Goal: Task Accomplishment & Management: Complete application form

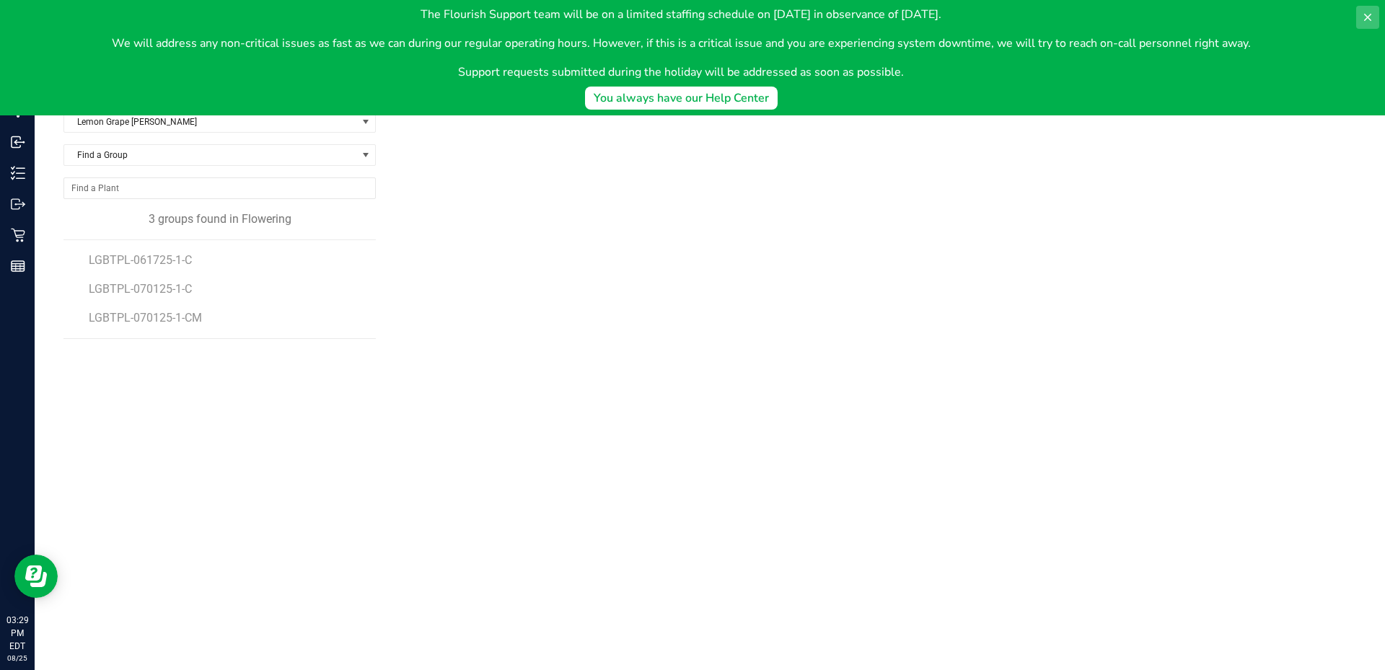
click at [1373, 15] on button at bounding box center [1367, 17] width 23 height 23
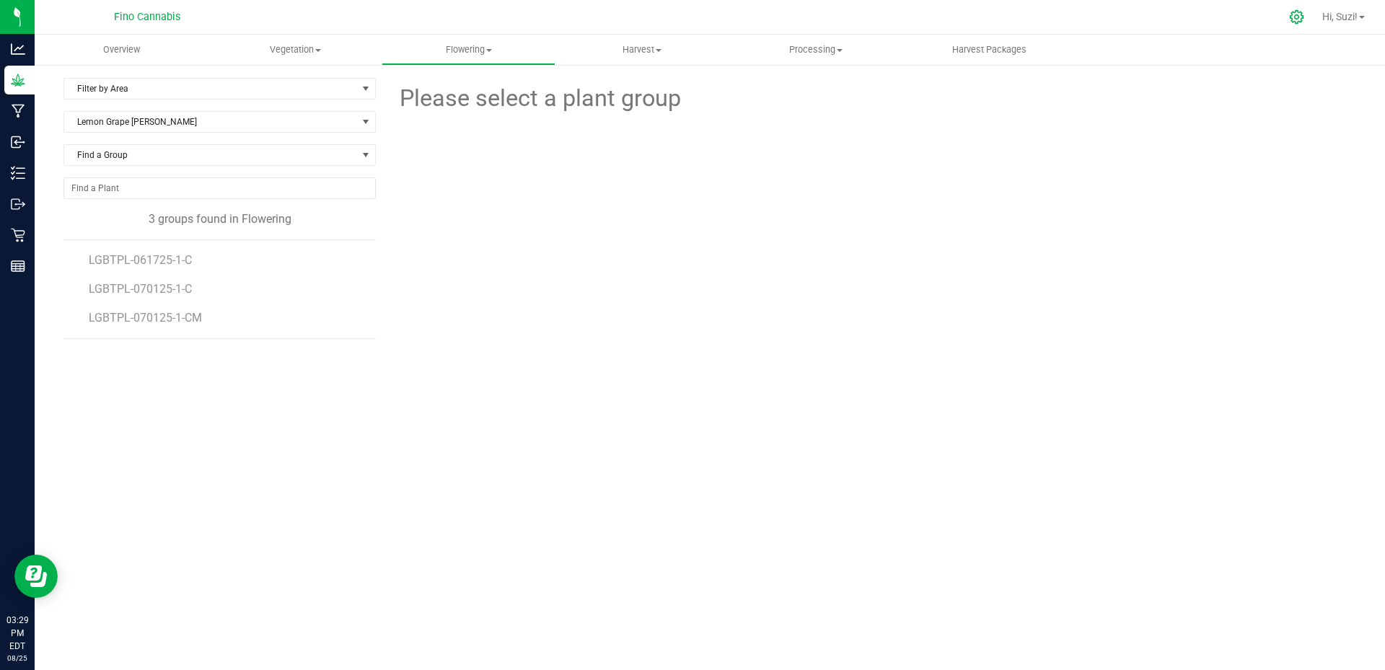
click at [1291, 14] on icon at bounding box center [1296, 16] width 15 height 15
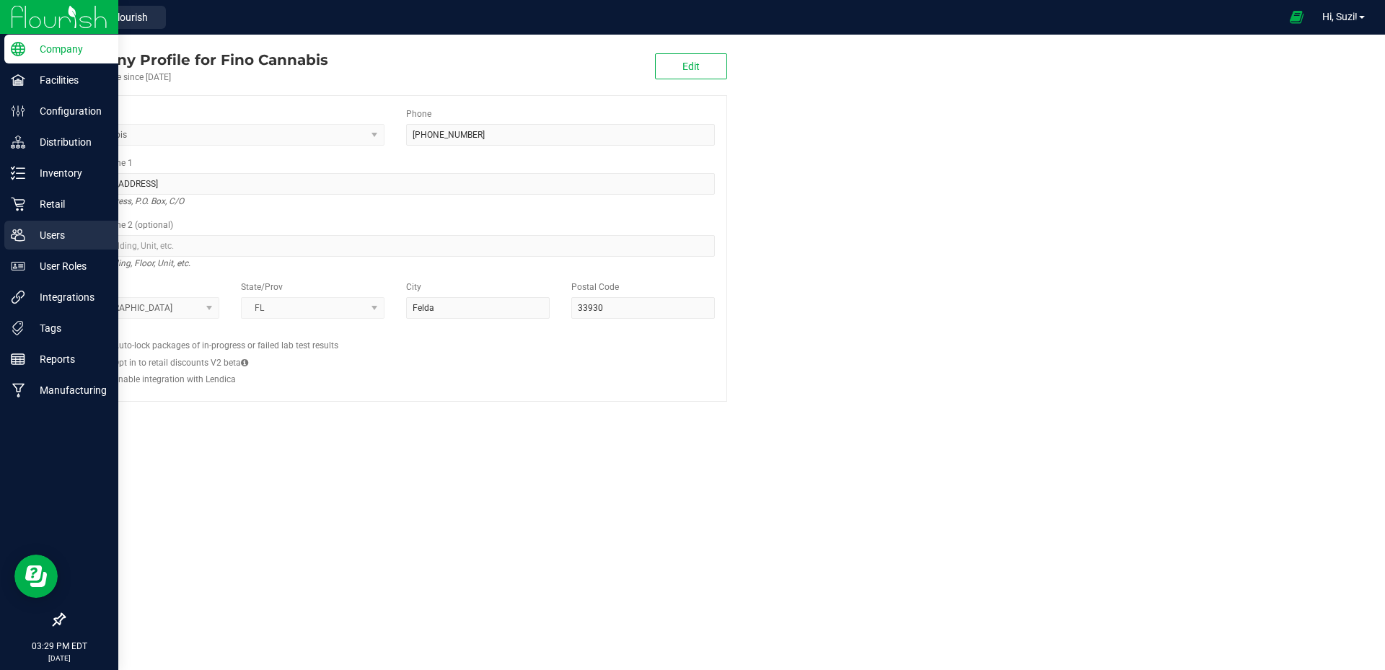
click at [50, 239] on p "Users" at bounding box center [68, 235] width 87 height 17
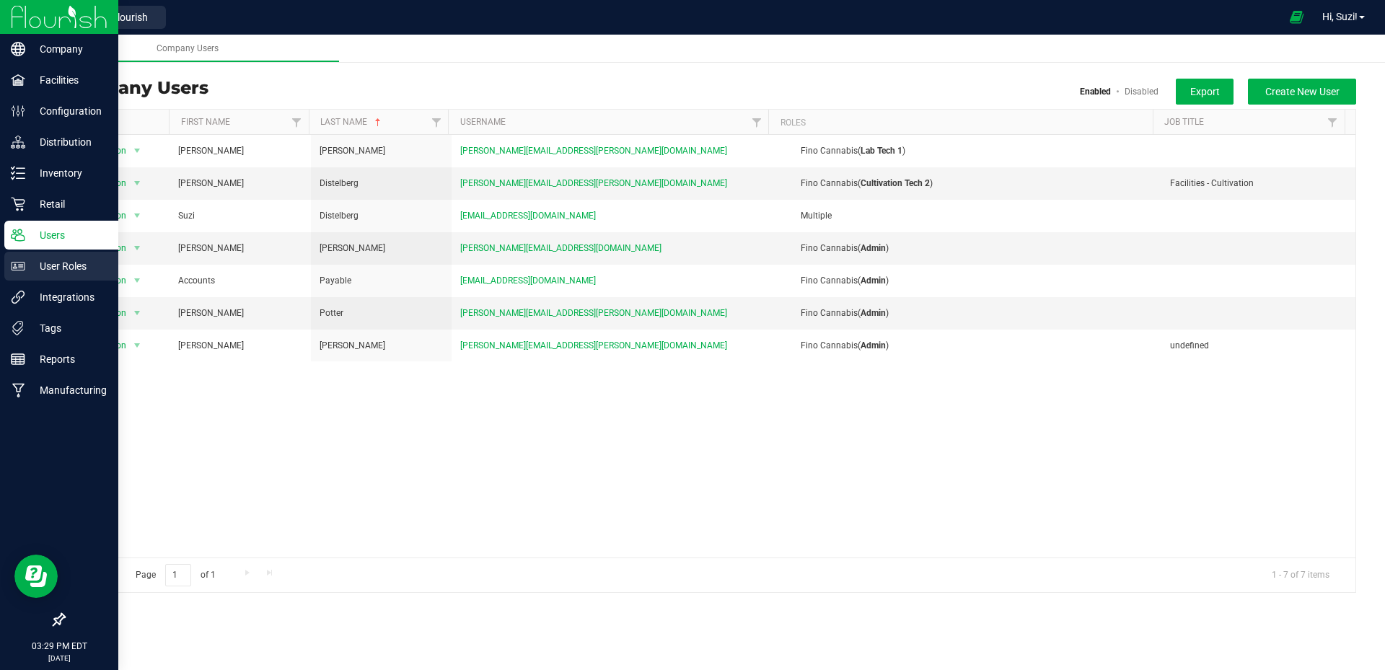
click at [44, 268] on p "User Roles" at bounding box center [68, 266] width 87 height 17
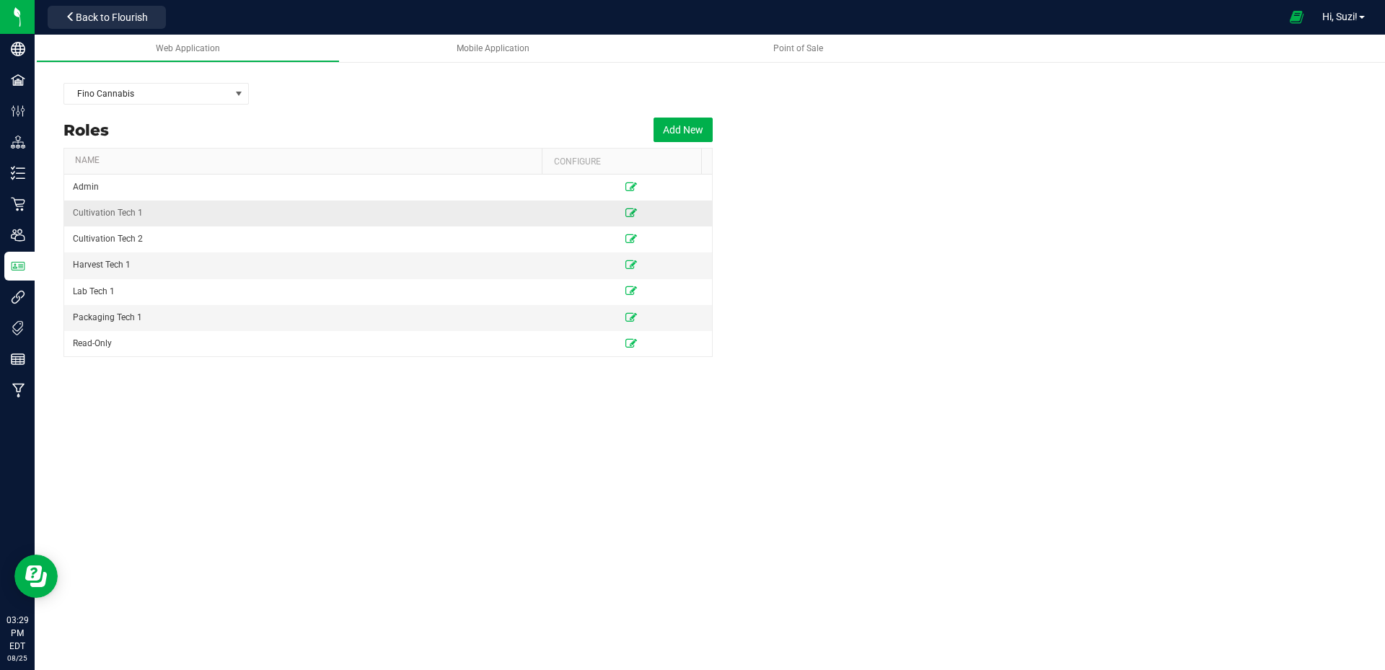
click at [625, 214] on icon at bounding box center [631, 212] width 12 height 9
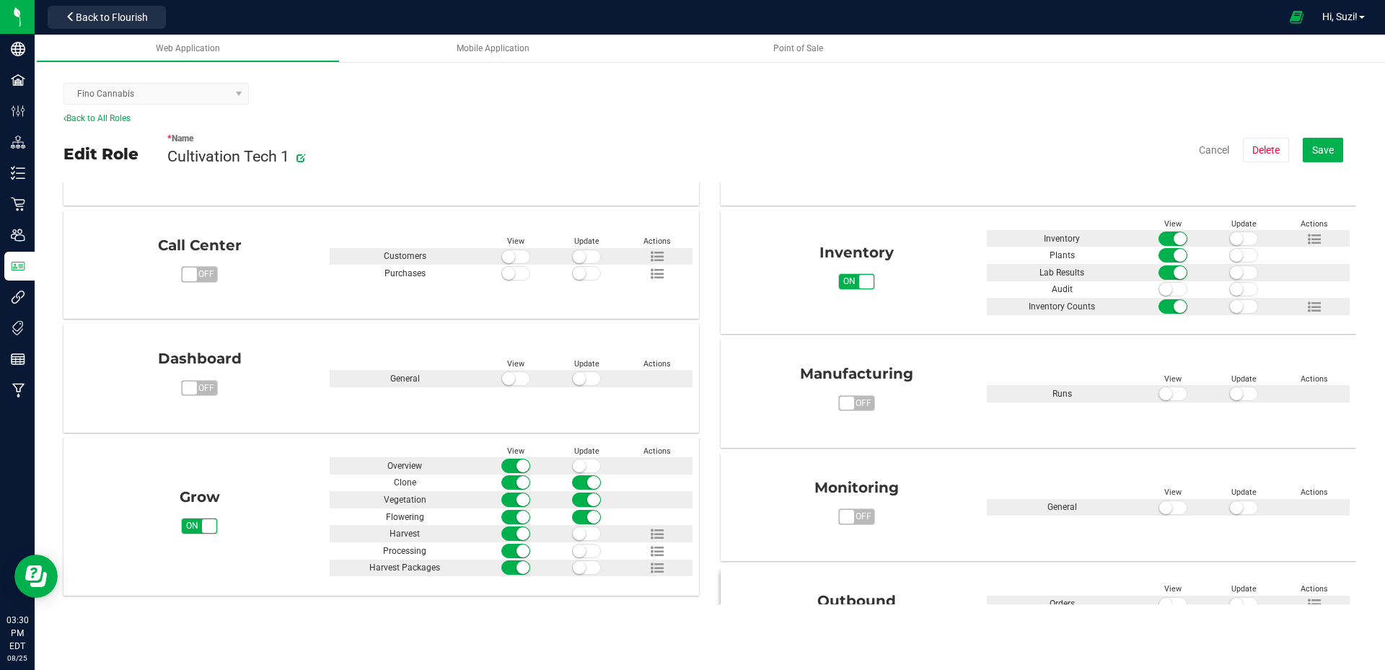
scroll to position [216, 0]
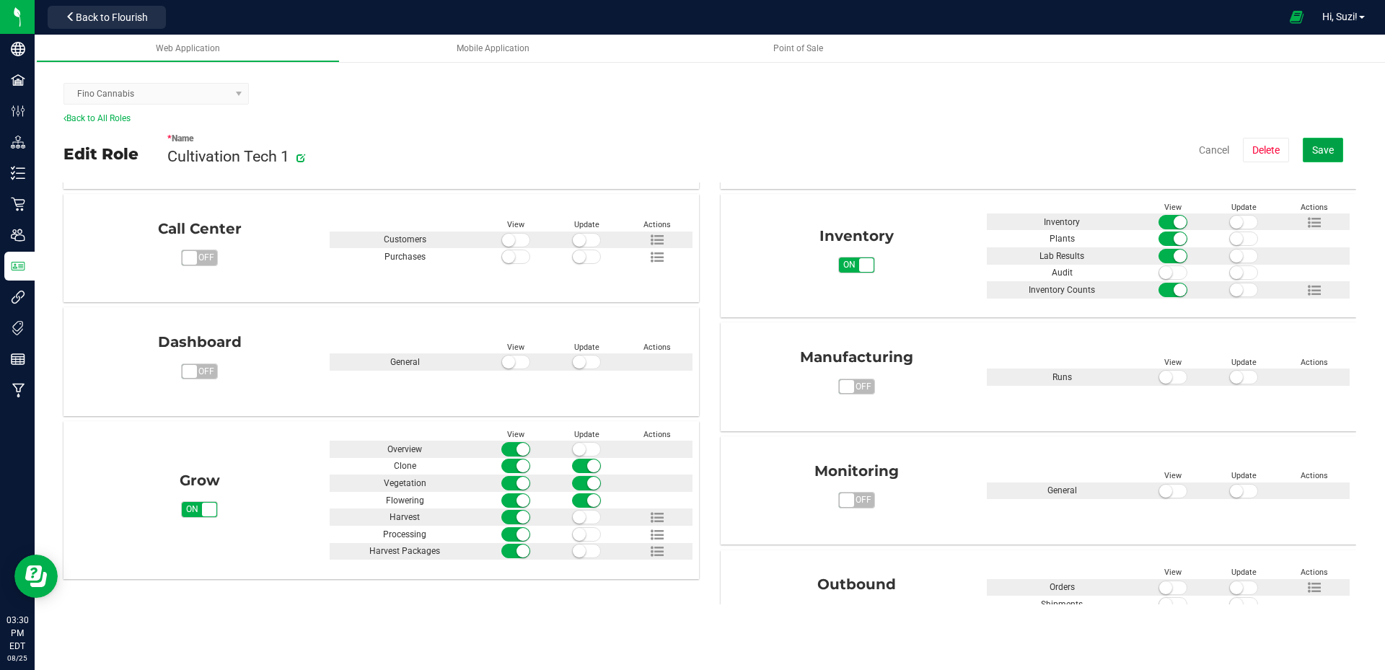
click at [1314, 157] on button "Save" at bounding box center [1323, 150] width 40 height 25
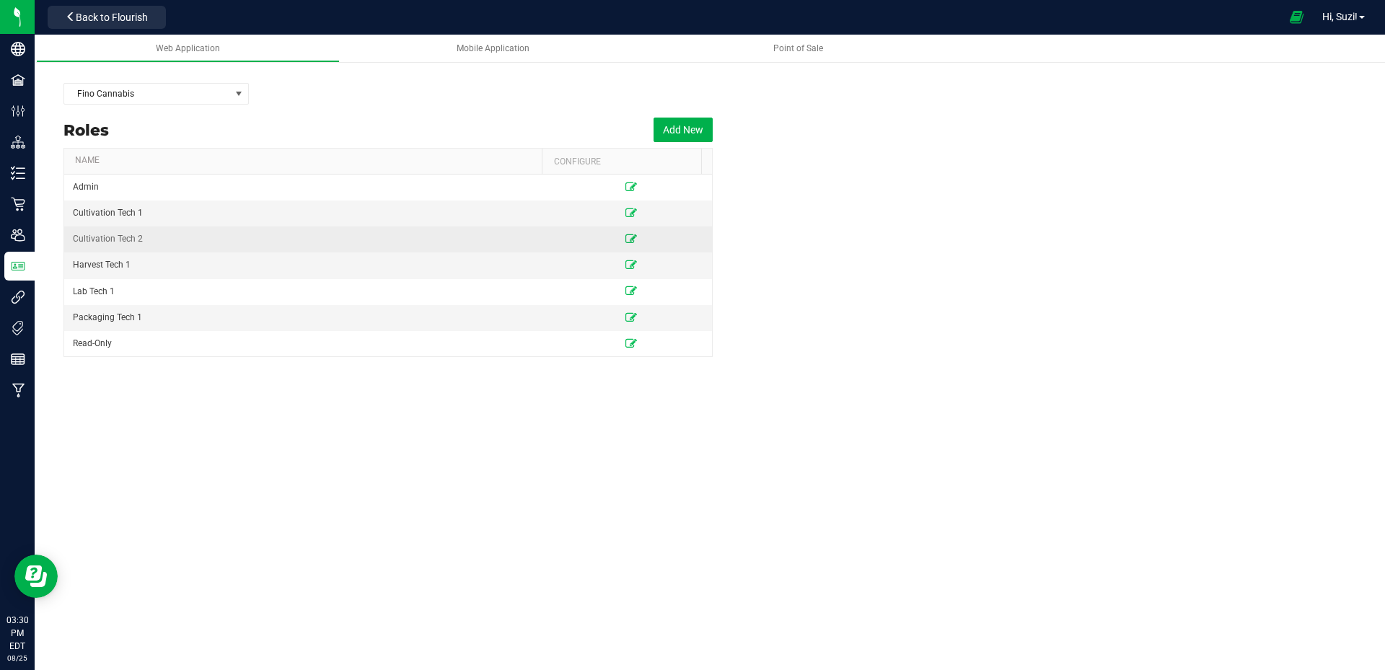
click at [625, 240] on icon at bounding box center [631, 238] width 12 height 9
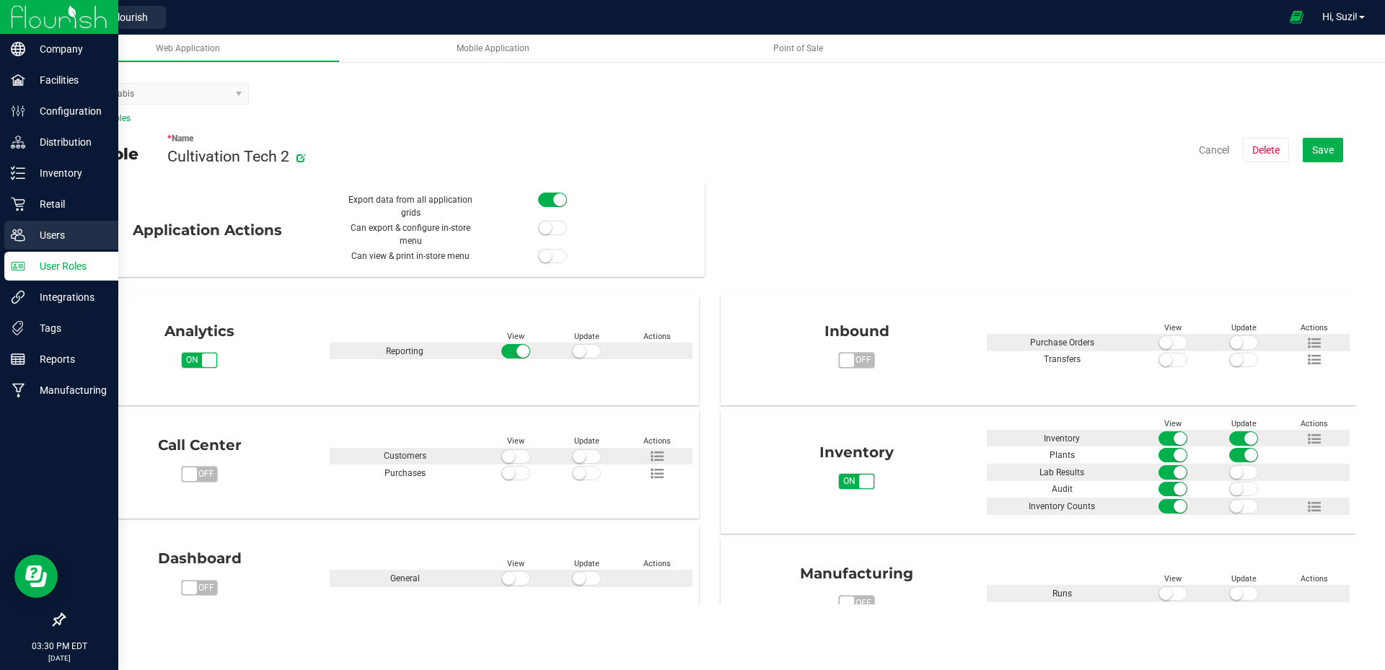
drag, startPoint x: 23, startPoint y: 237, endPoint x: 50, endPoint y: 225, distance: 29.4
click at [23, 237] on icon at bounding box center [18, 235] width 14 height 14
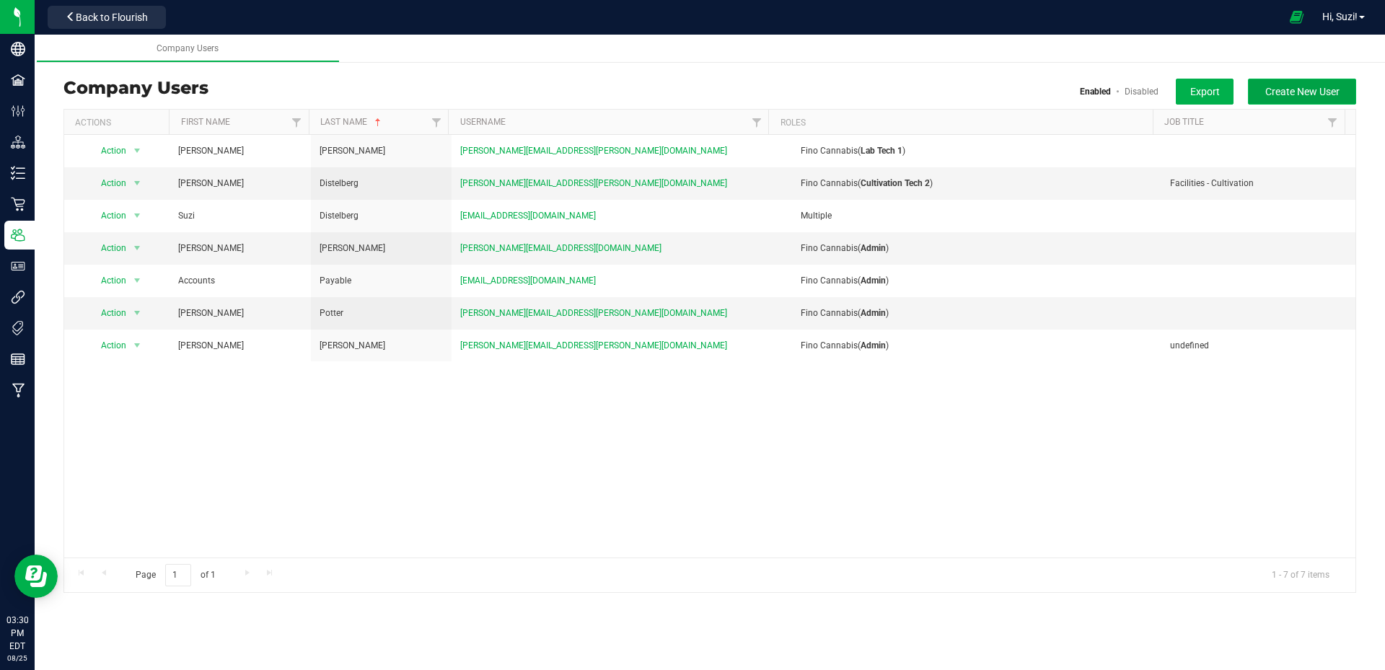
click at [1279, 92] on span "Create New User" at bounding box center [1302, 92] width 74 height 12
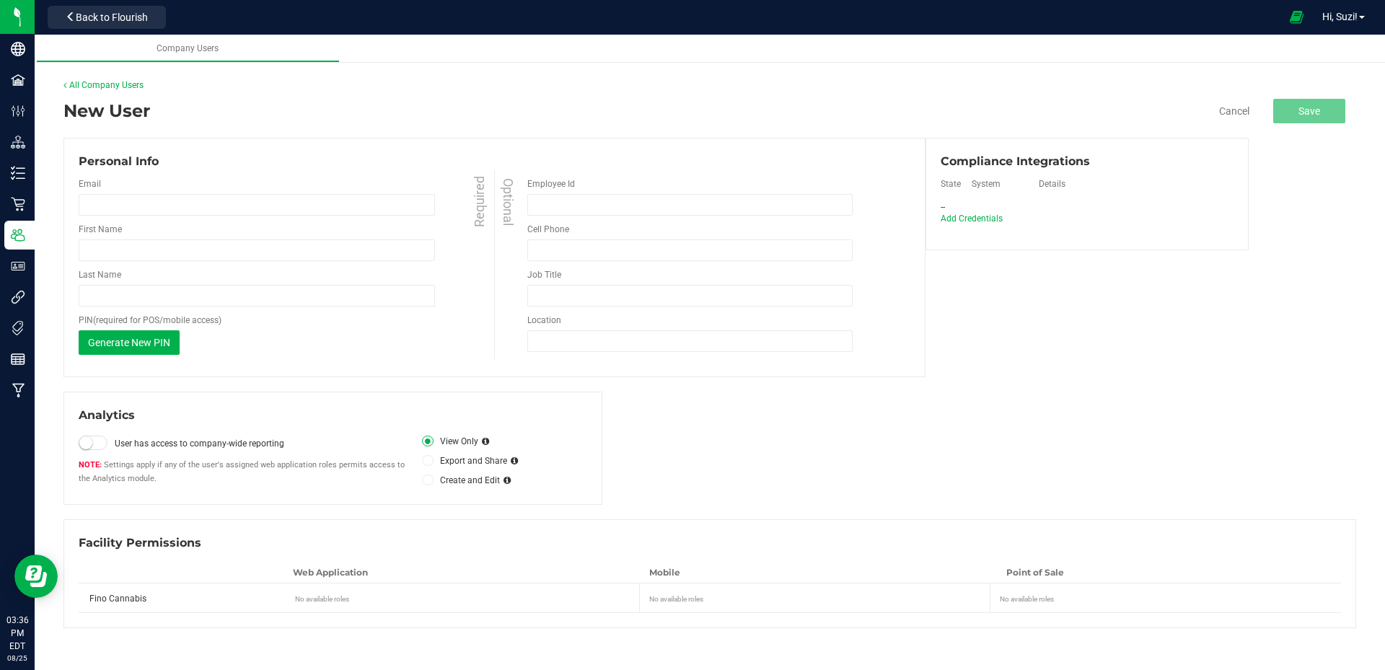
click at [1270, 403] on div "Analytics User has access to company-wide reporting Settings apply if any of th…" at bounding box center [709, 448] width 1293 height 113
click at [326, 203] on input "email" at bounding box center [257, 205] width 356 height 22
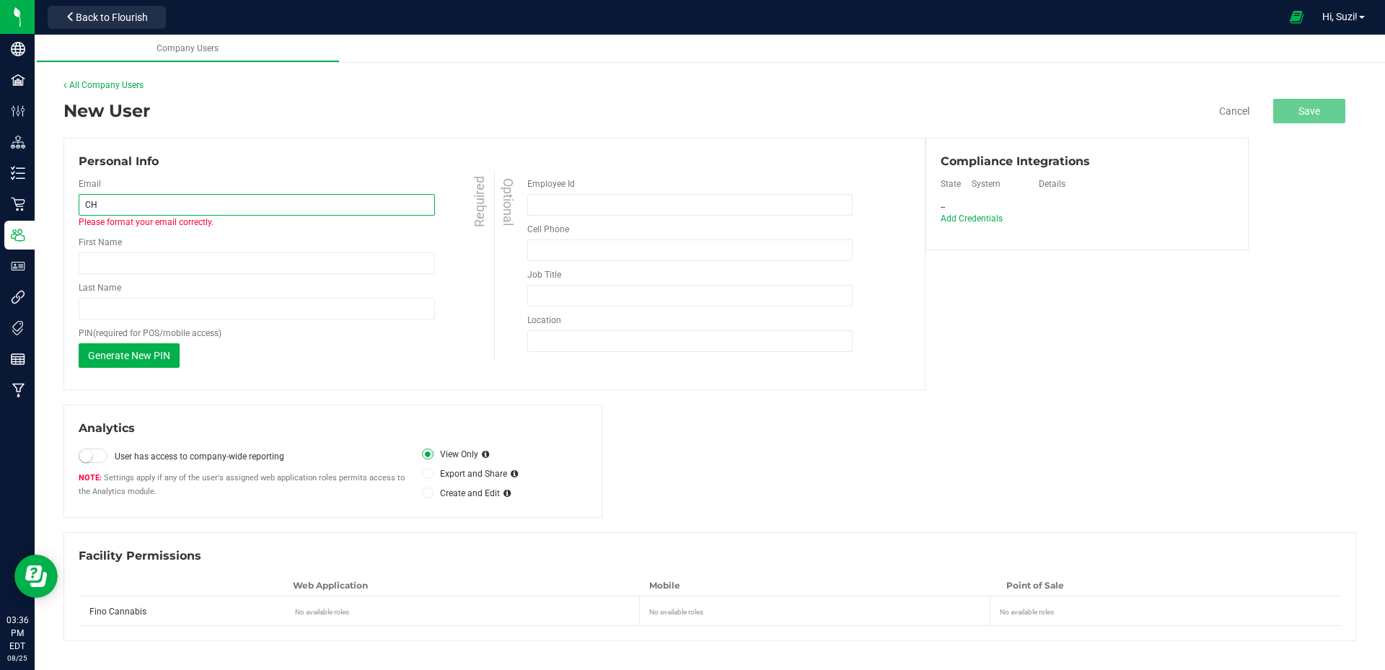
type input "C"
type input "christopher.vaos@livefino.com"
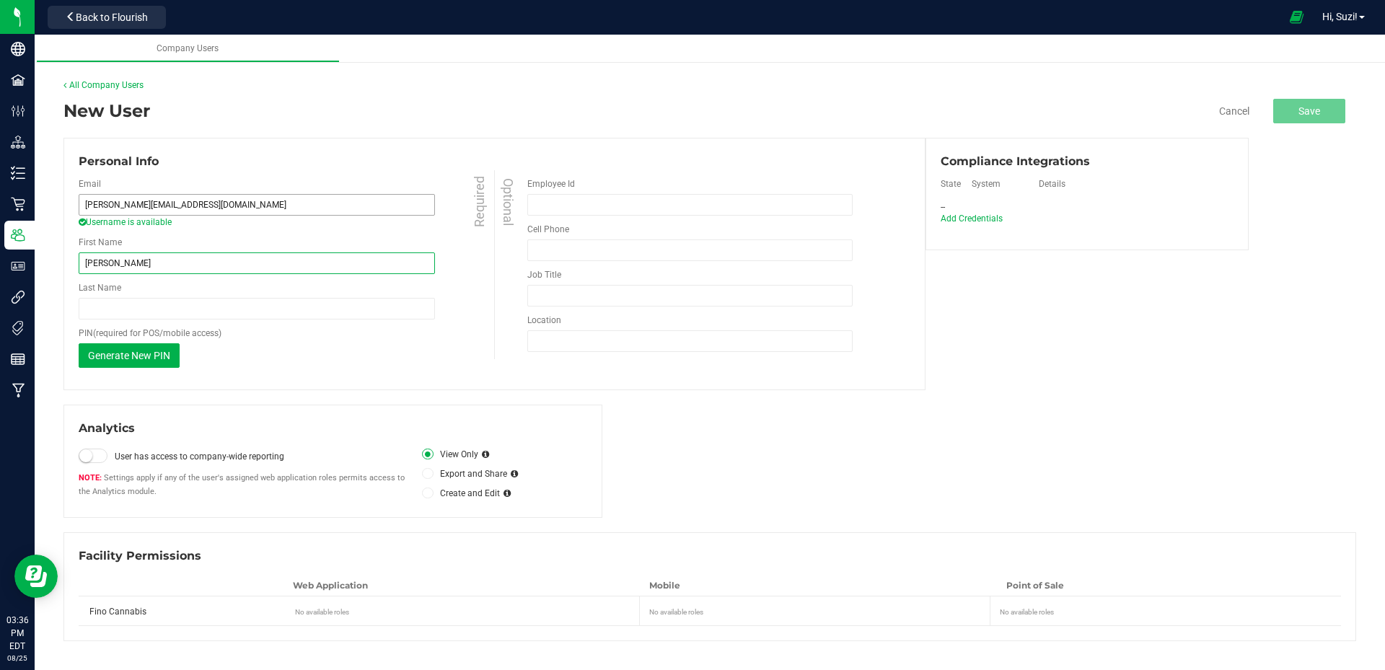
type input "[PERSON_NAME]"
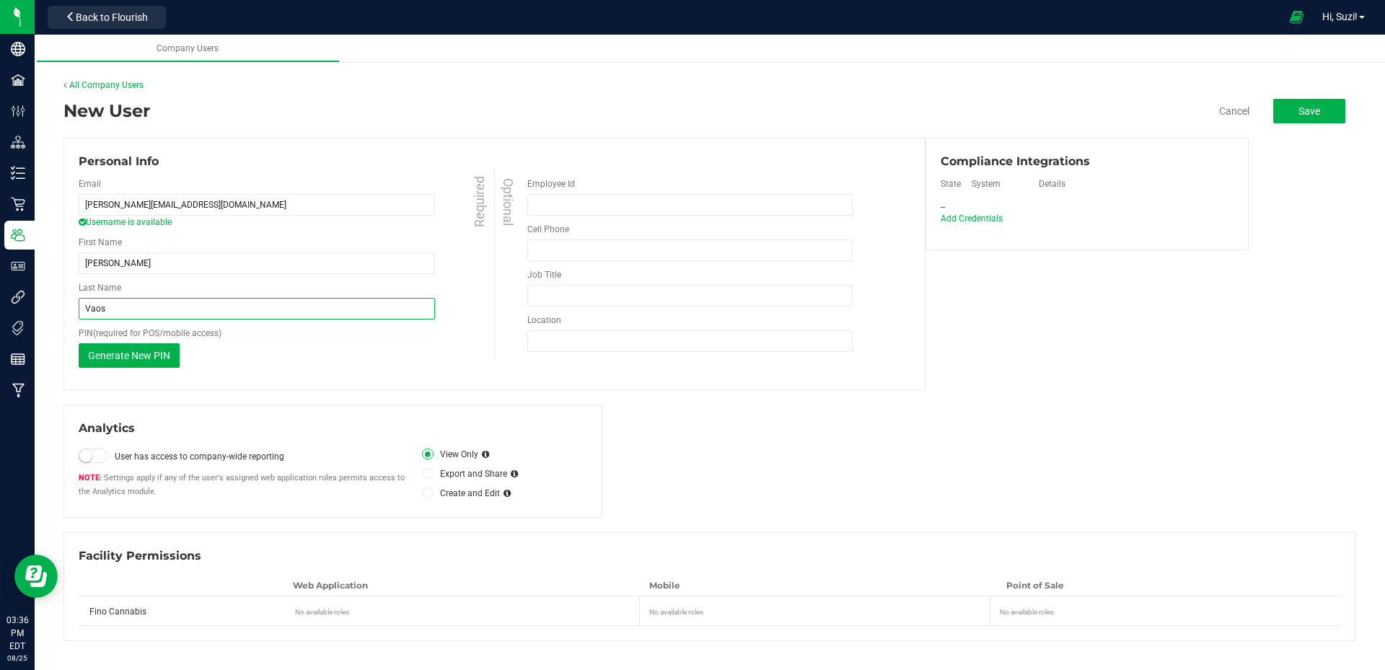
type input "Vaos"
click at [127, 206] on input "christopher.vaos@livefino.com" at bounding box center [257, 205] width 356 height 22
type input "[PERSON_NAME][EMAIL_ADDRESS][DOMAIN_NAME]"
click at [970, 222] on span "Add Credentials" at bounding box center [972, 219] width 62 height 10
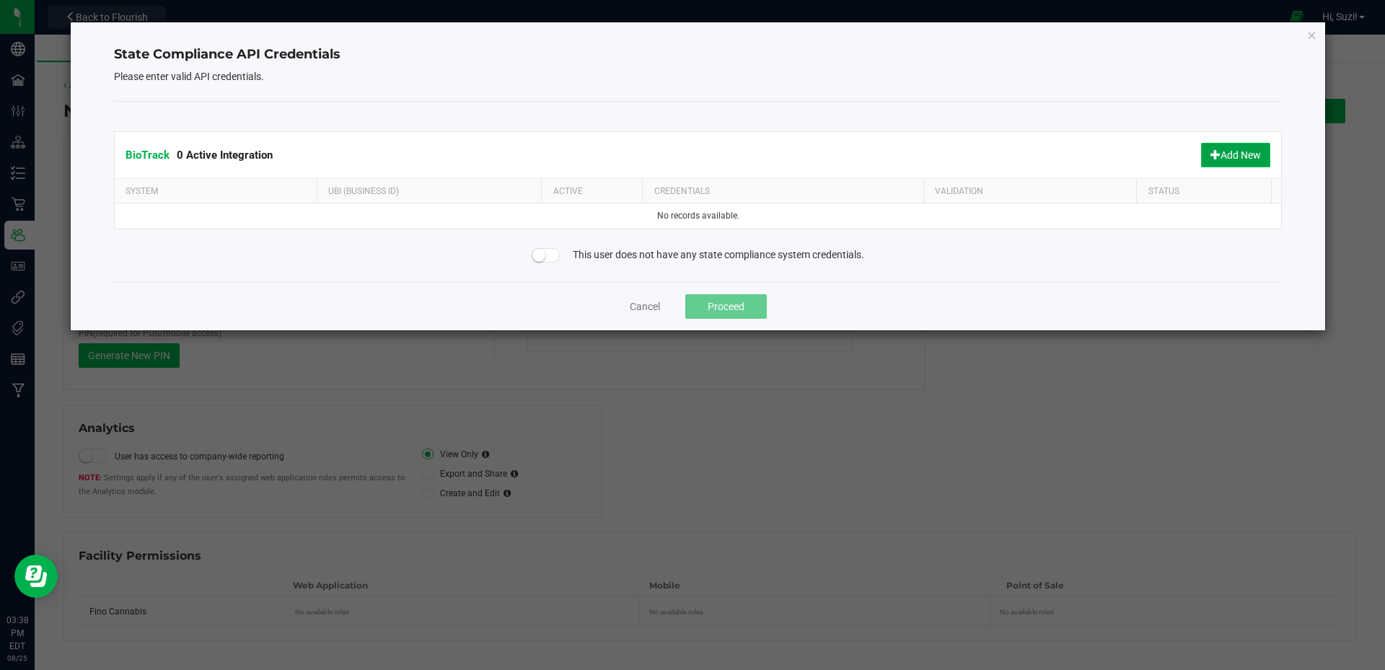
click at [1210, 153] on span at bounding box center [1215, 154] width 10 height 10
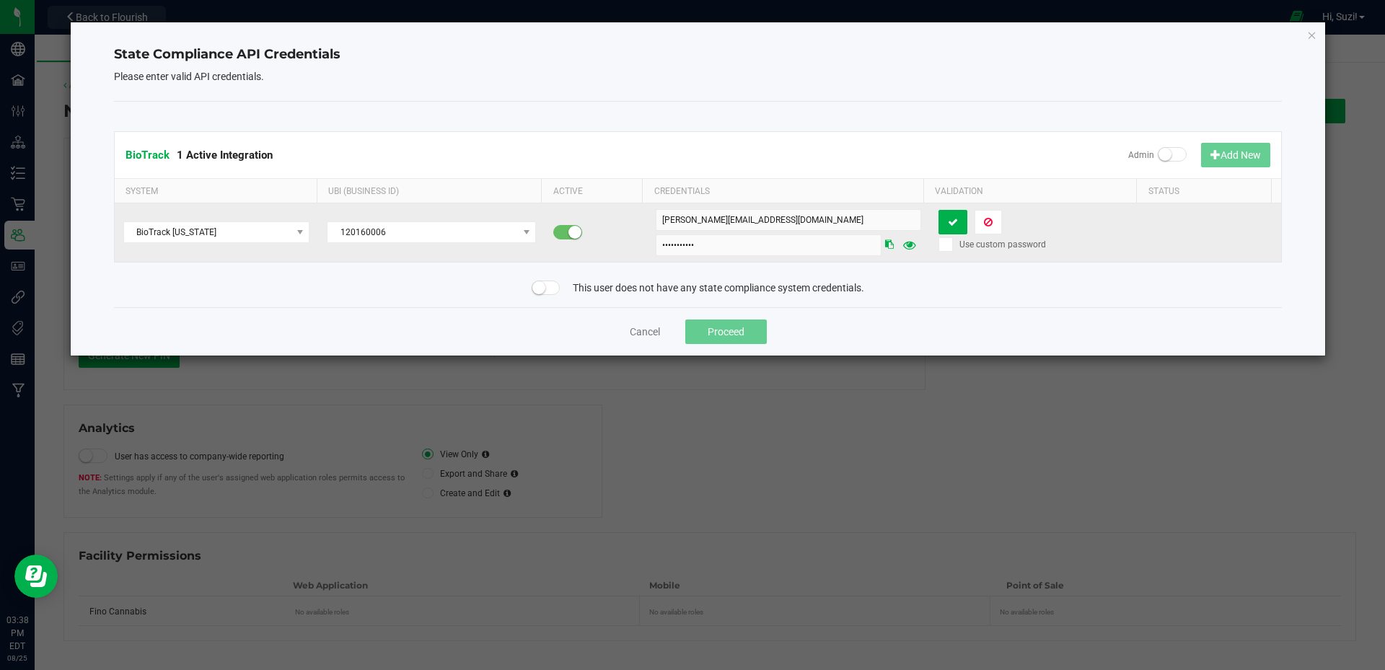
click at [885, 246] on icon at bounding box center [889, 244] width 9 height 9
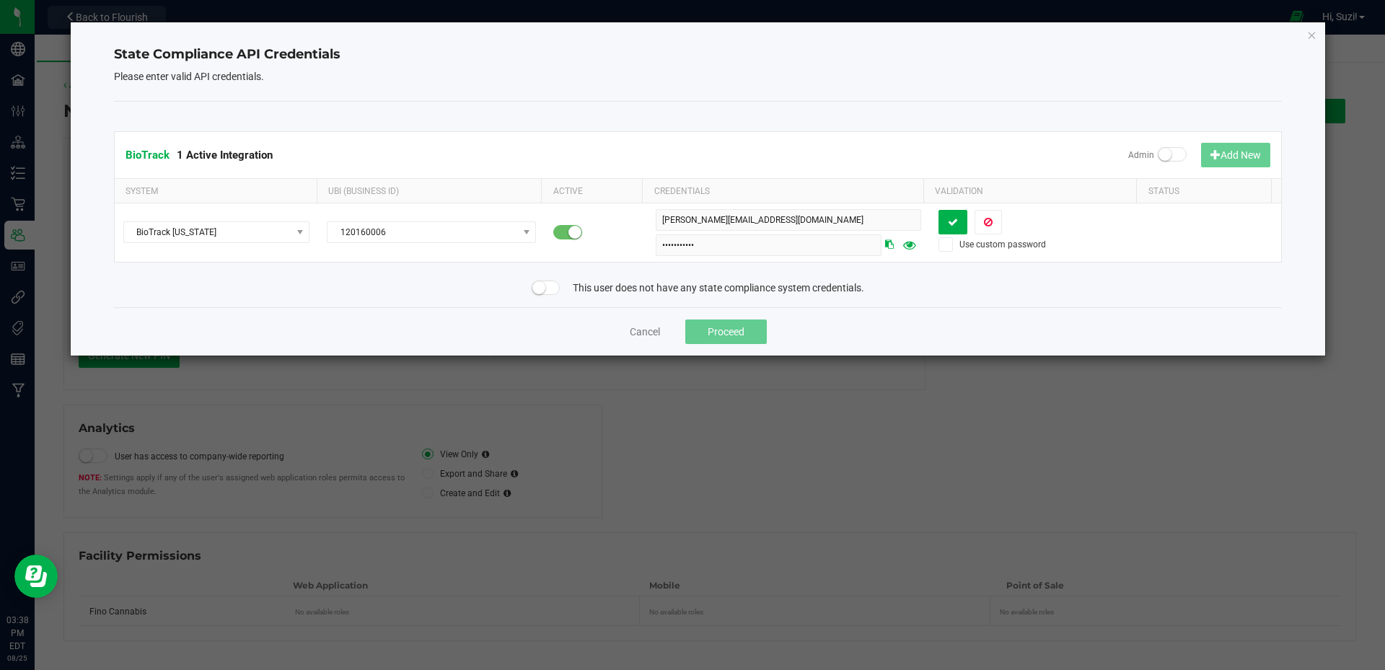
click at [553, 293] on span at bounding box center [546, 288] width 29 height 14
click at [745, 334] on button "Proceed" at bounding box center [726, 332] width 82 height 25
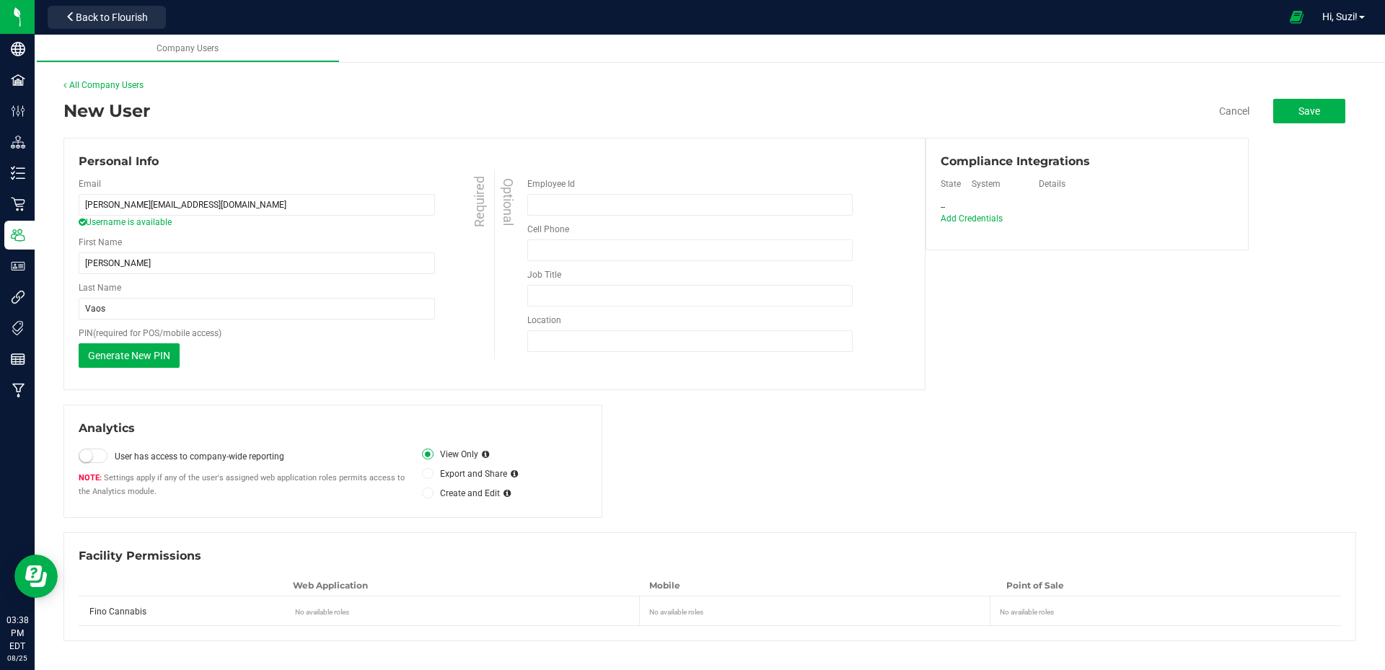
click at [130, 616] on span "Fino Cannabis" at bounding box center [117, 612] width 57 height 10
click at [315, 613] on div "No available roles" at bounding box center [466, 609] width 342 height 15
click at [133, 610] on span "Fino Cannabis" at bounding box center [117, 612] width 57 height 10
click at [1314, 118] on button "Save" at bounding box center [1309, 111] width 72 height 25
click at [131, 619] on div "Fino Cannabis No available roles No available roles No available roles" at bounding box center [710, 611] width 1262 height 30
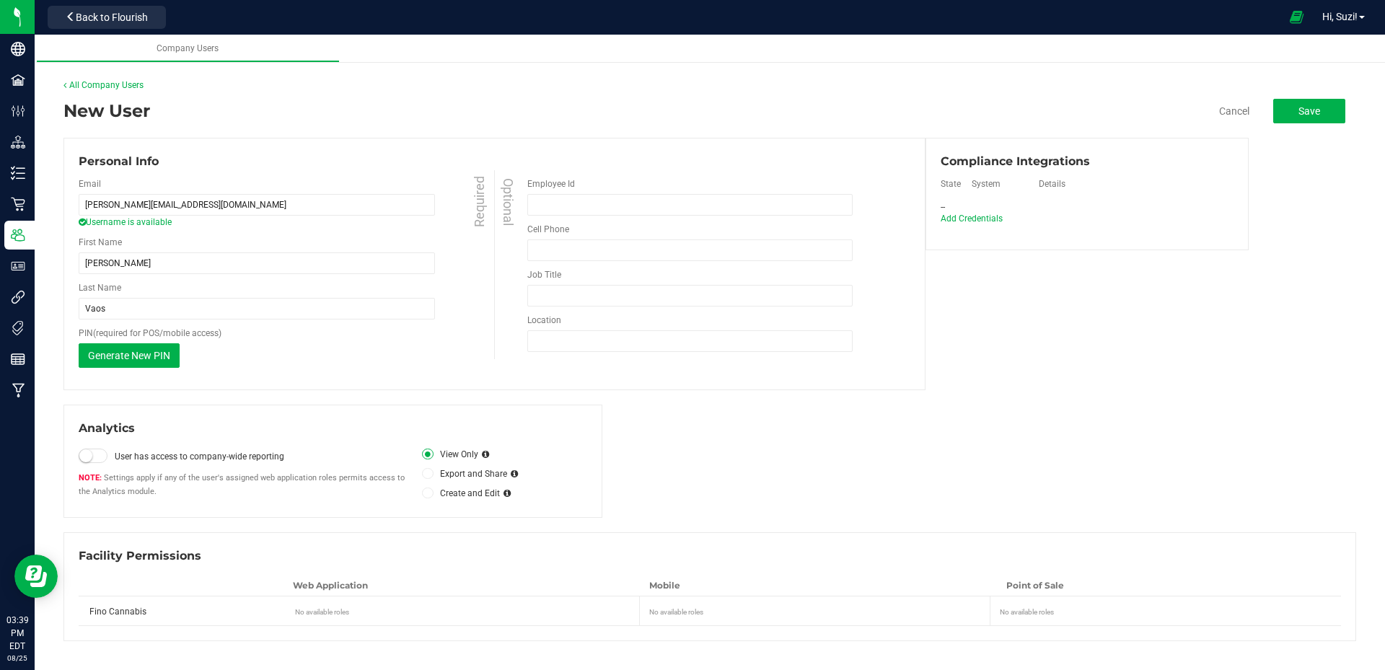
drag, startPoint x: 131, startPoint y: 619, endPoint x: 296, endPoint y: 610, distance: 165.5
click at [296, 610] on div "No available roles" at bounding box center [466, 609] width 342 height 15
click at [1139, 610] on div "No available roles" at bounding box center [1167, 609] width 335 height 15
click at [415, 589] on div "Web Application" at bounding box center [460, 585] width 356 height 13
click at [294, 317] on input "Vaos" at bounding box center [257, 309] width 356 height 22
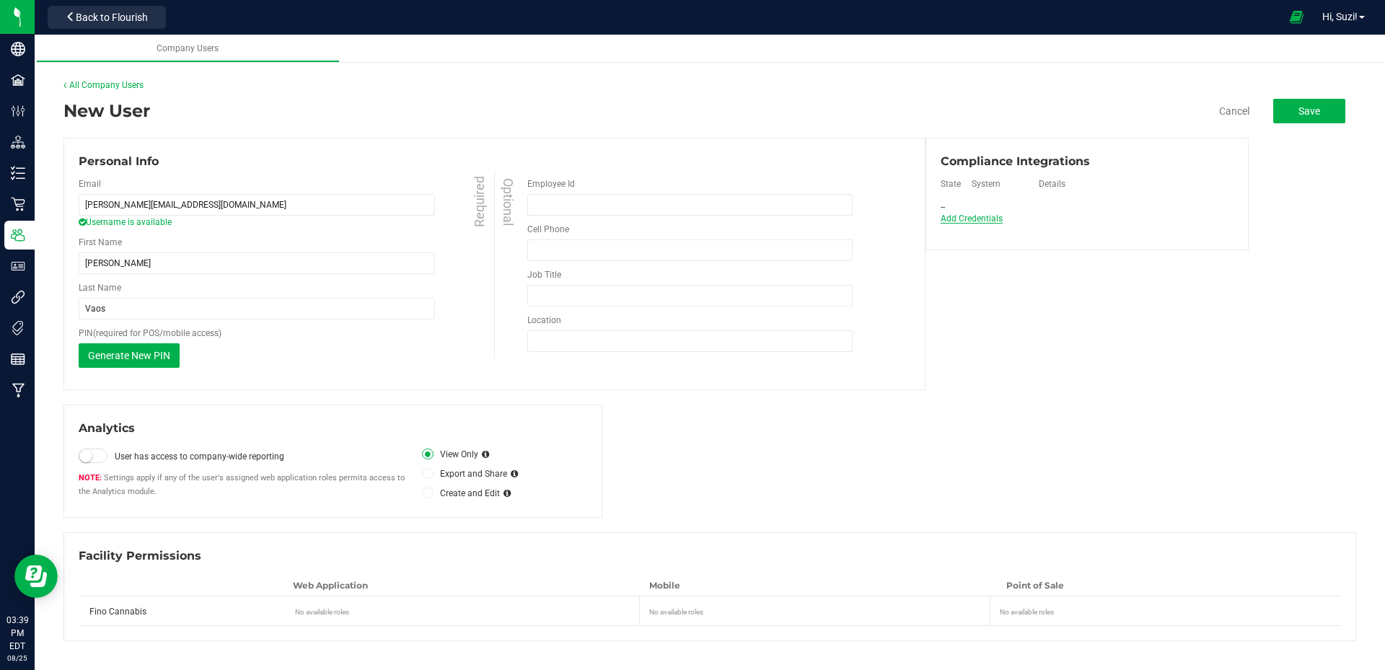
click at [964, 217] on span "Add Credentials" at bounding box center [971, 219] width 64 height 11
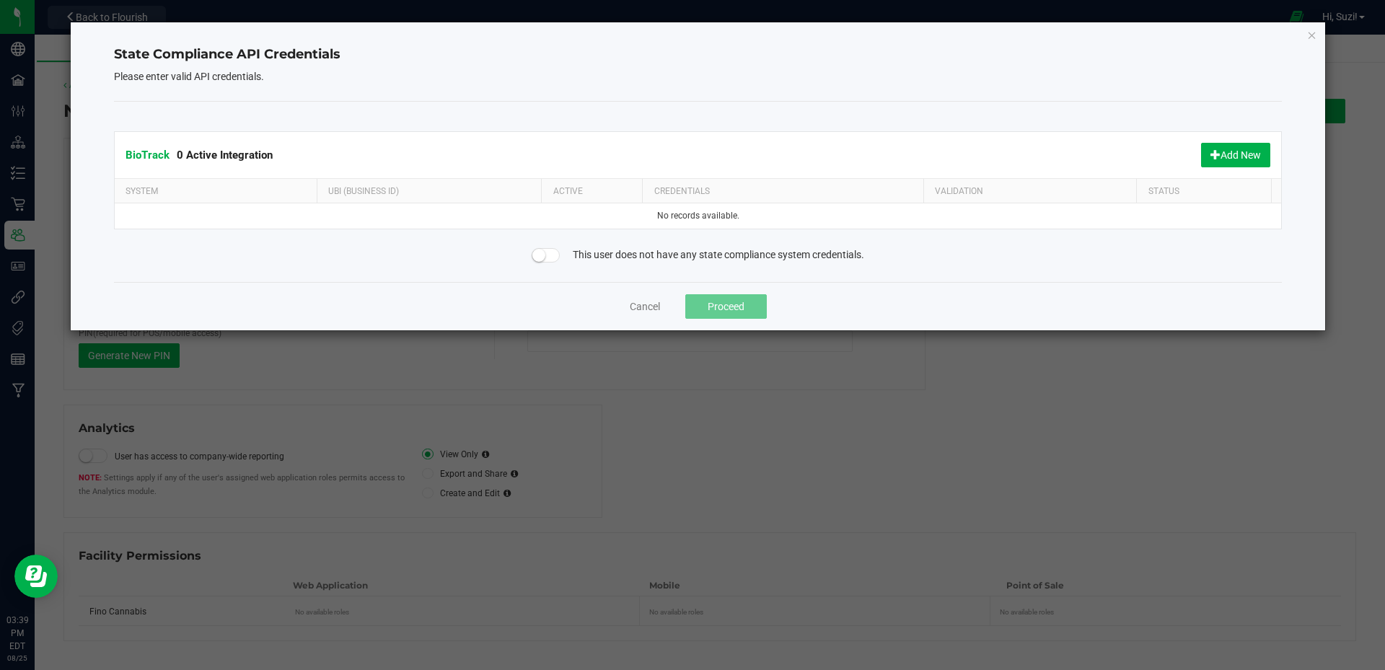
click at [546, 254] on span at bounding box center [546, 255] width 29 height 14
click at [1244, 159] on button "Add New" at bounding box center [1235, 155] width 69 height 25
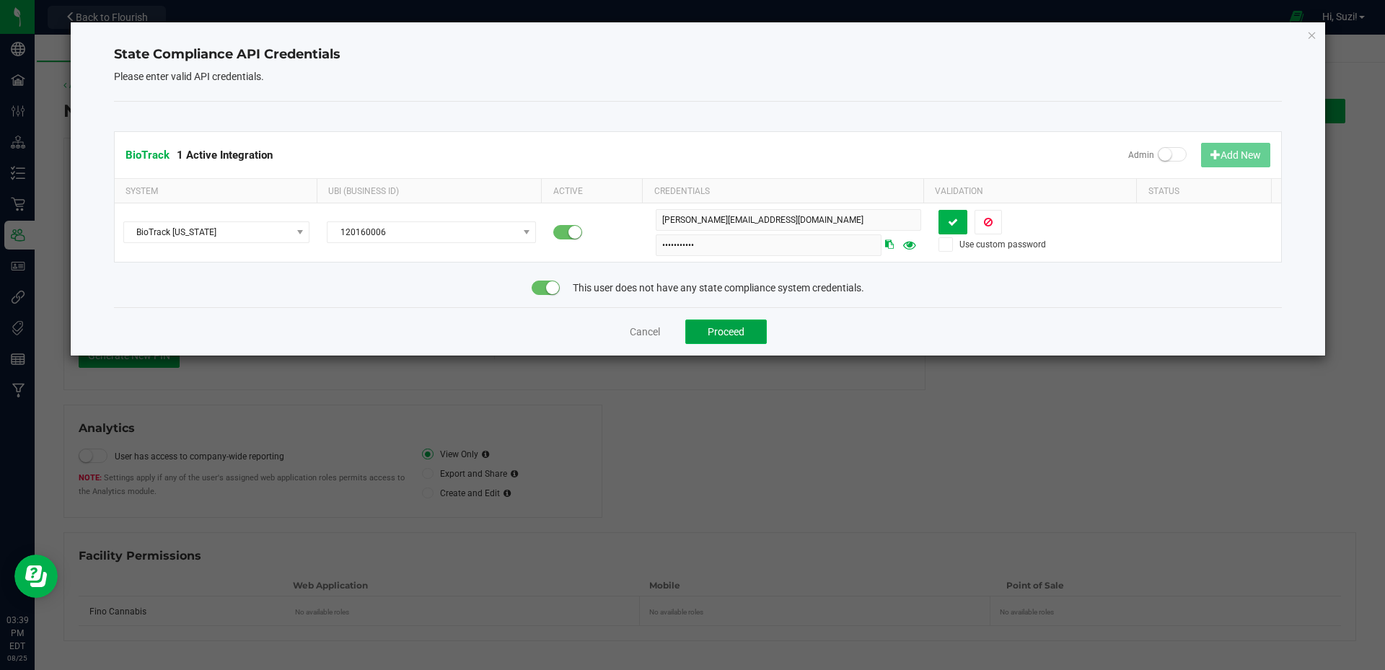
click at [732, 323] on button "Proceed" at bounding box center [726, 332] width 82 height 25
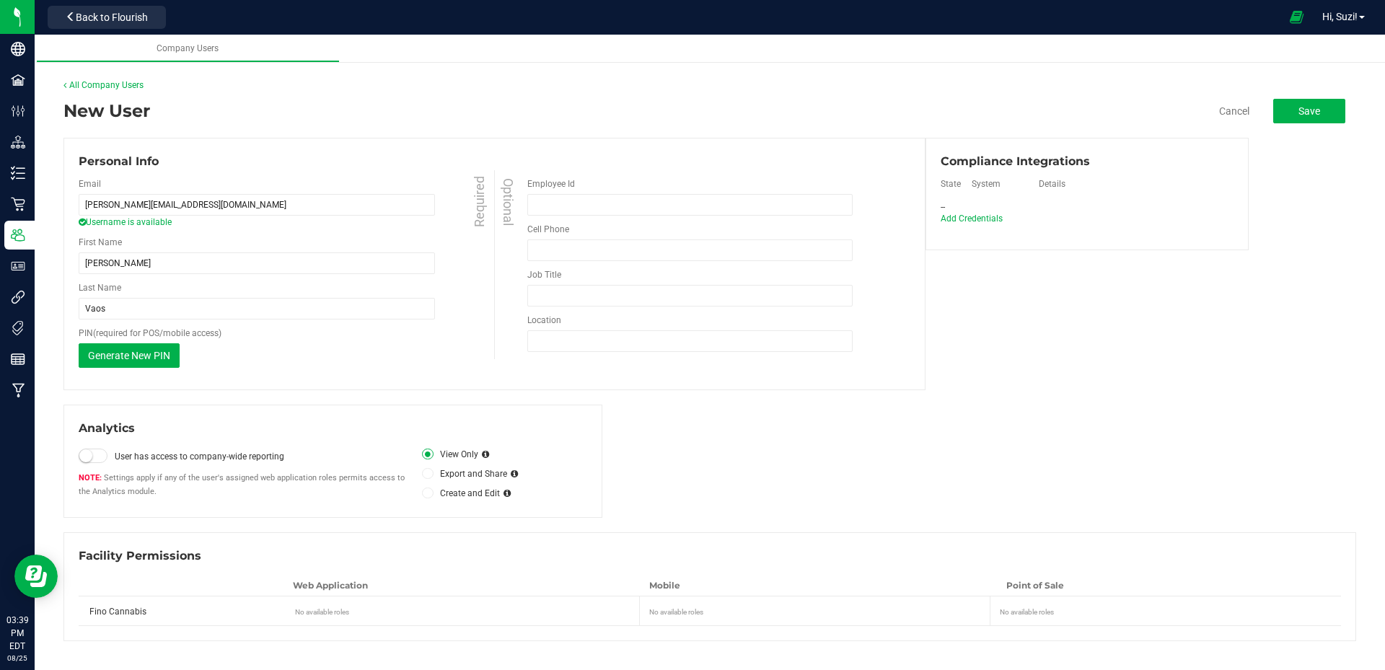
click at [99, 615] on span "Fino Cannabis" at bounding box center [117, 612] width 57 height 10
click at [326, 611] on div "No available roles" at bounding box center [466, 609] width 342 height 15
click at [1314, 115] on span "Save" at bounding box center [1309, 111] width 22 height 12
click at [967, 219] on span "Add Credentials" at bounding box center [971, 219] width 62 height 10
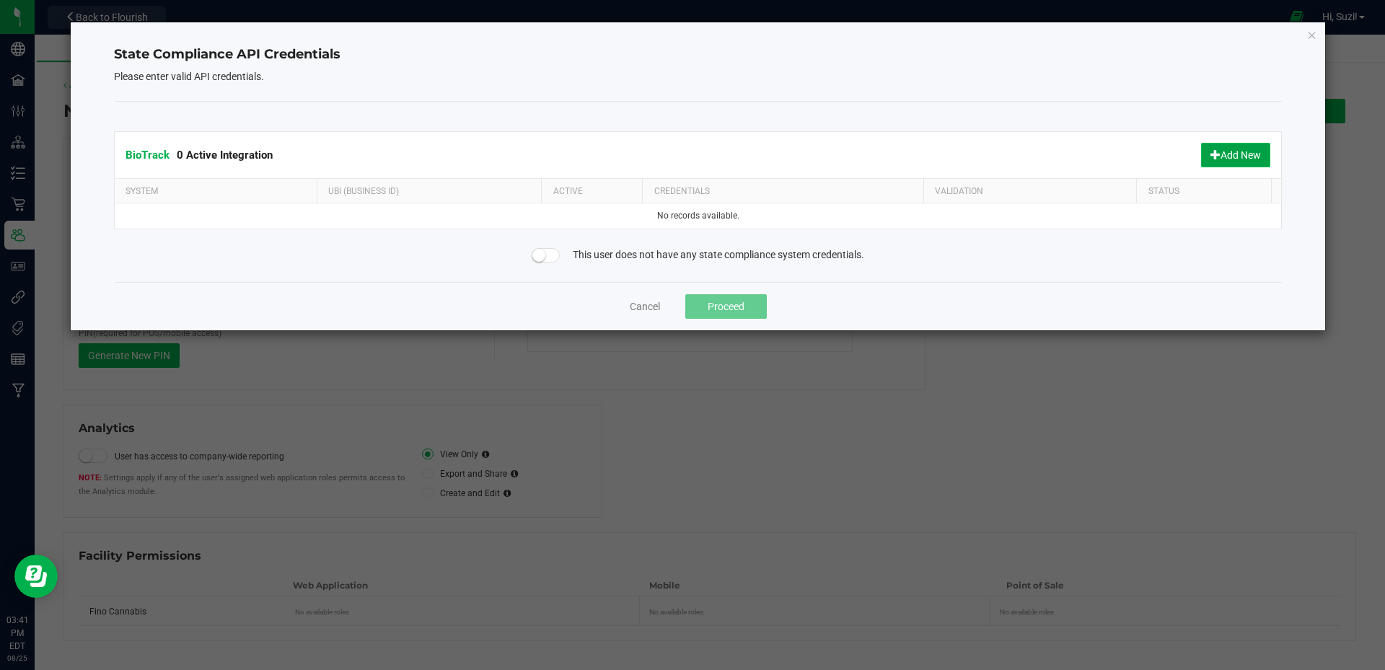
click at [1247, 152] on button "Add New" at bounding box center [1235, 155] width 69 height 25
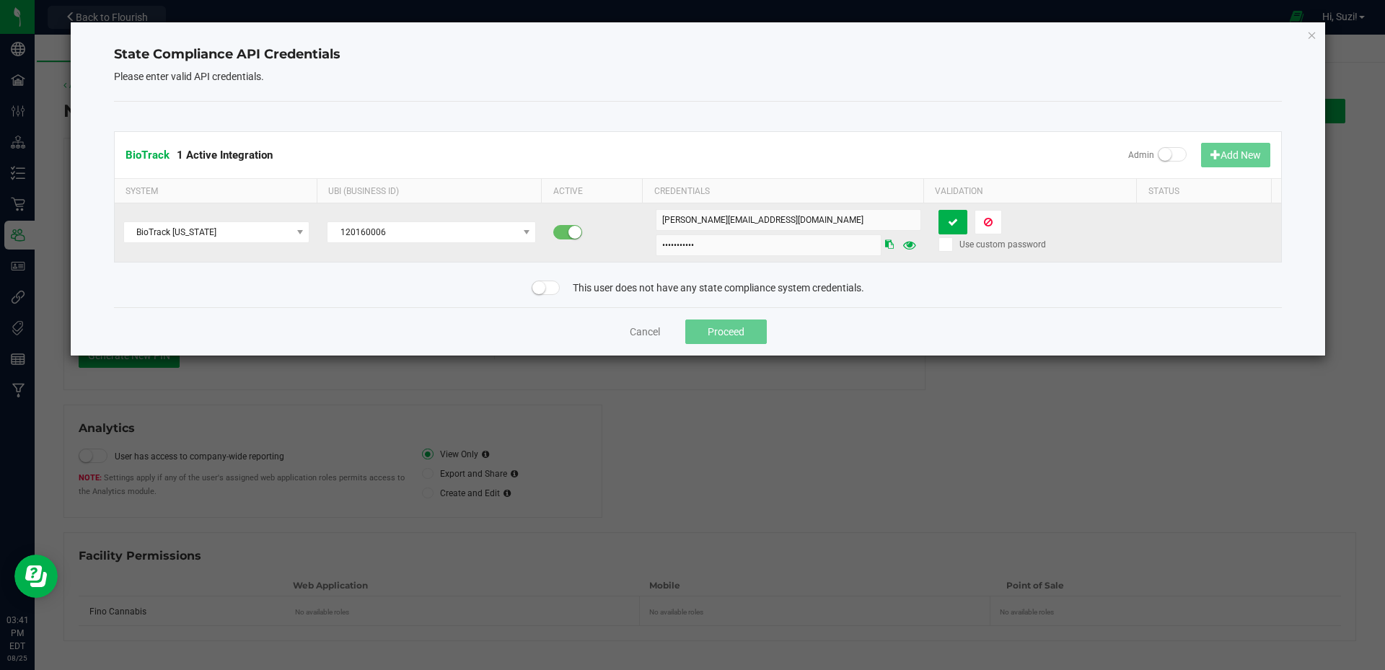
click at [885, 245] on icon at bounding box center [889, 244] width 9 height 9
click at [903, 247] on icon at bounding box center [910, 245] width 14 height 10
click at [950, 218] on icon at bounding box center [953, 222] width 10 height 10
click at [722, 336] on button "Proceed" at bounding box center [726, 332] width 82 height 25
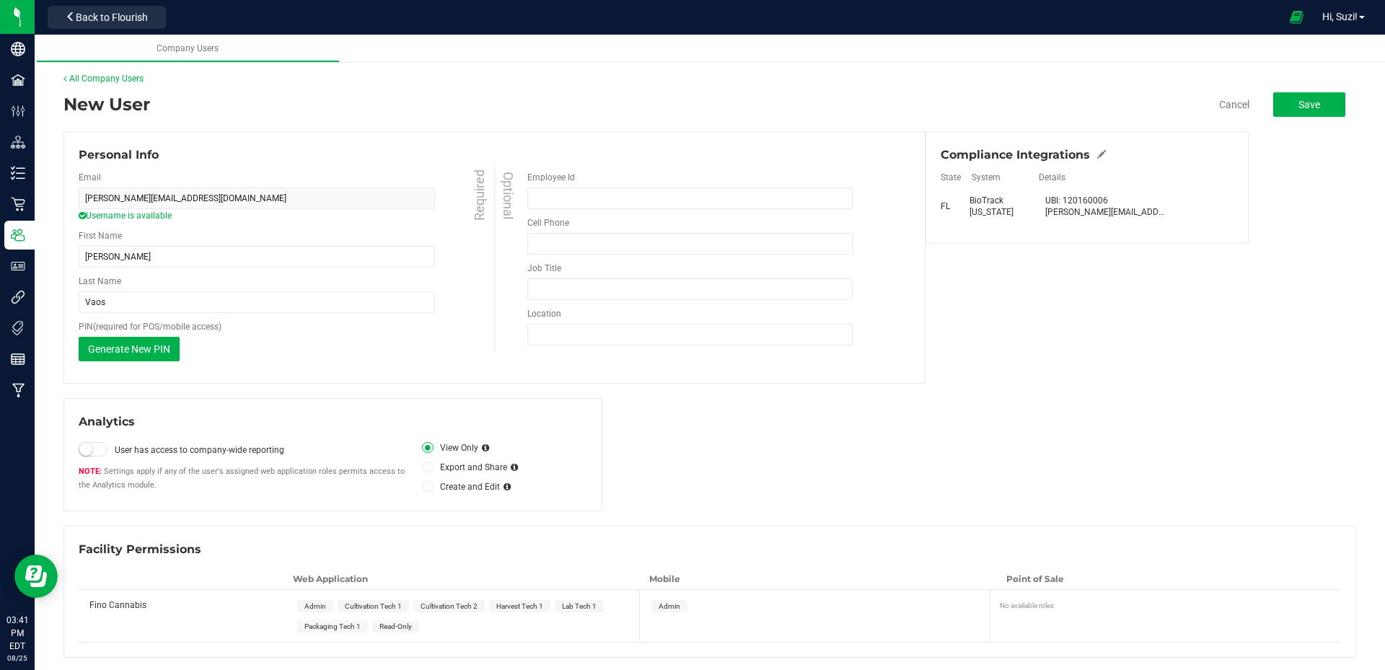
scroll to position [9, 0]
click at [387, 606] on span "Cultivation Tech 1" at bounding box center [373, 604] width 57 height 8
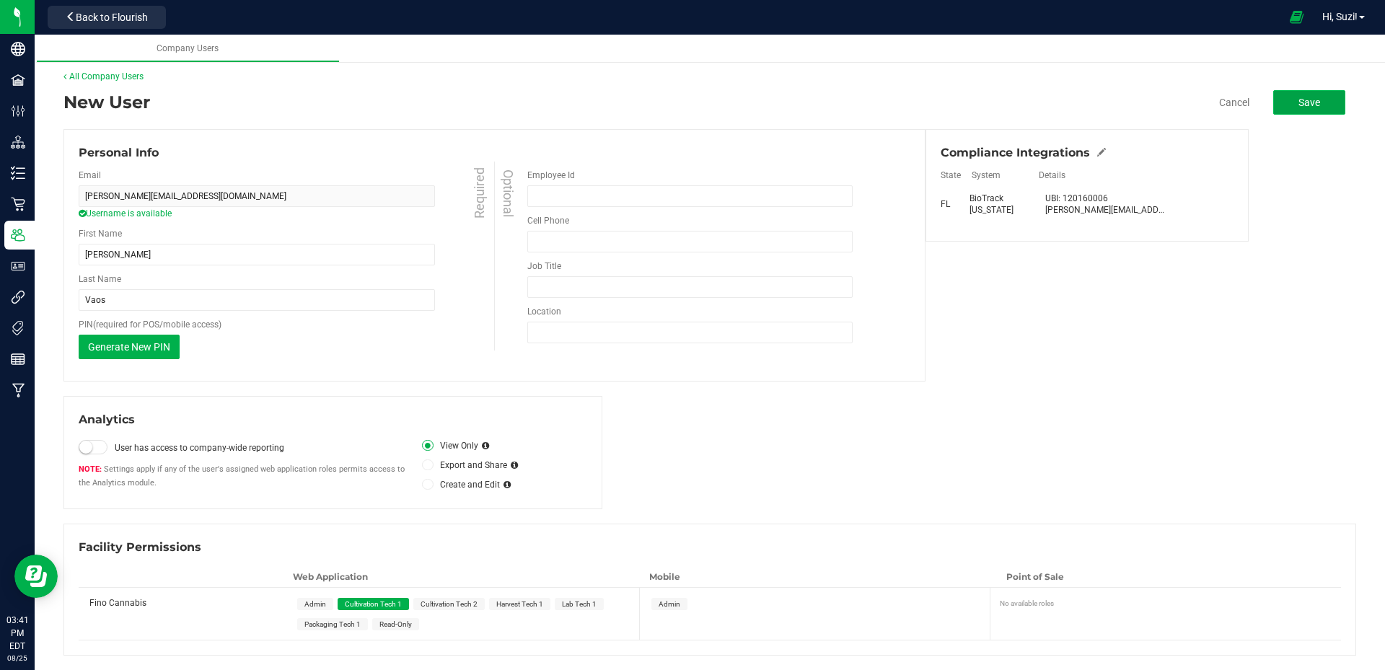
click at [1298, 102] on span "Save" at bounding box center [1309, 103] width 22 height 12
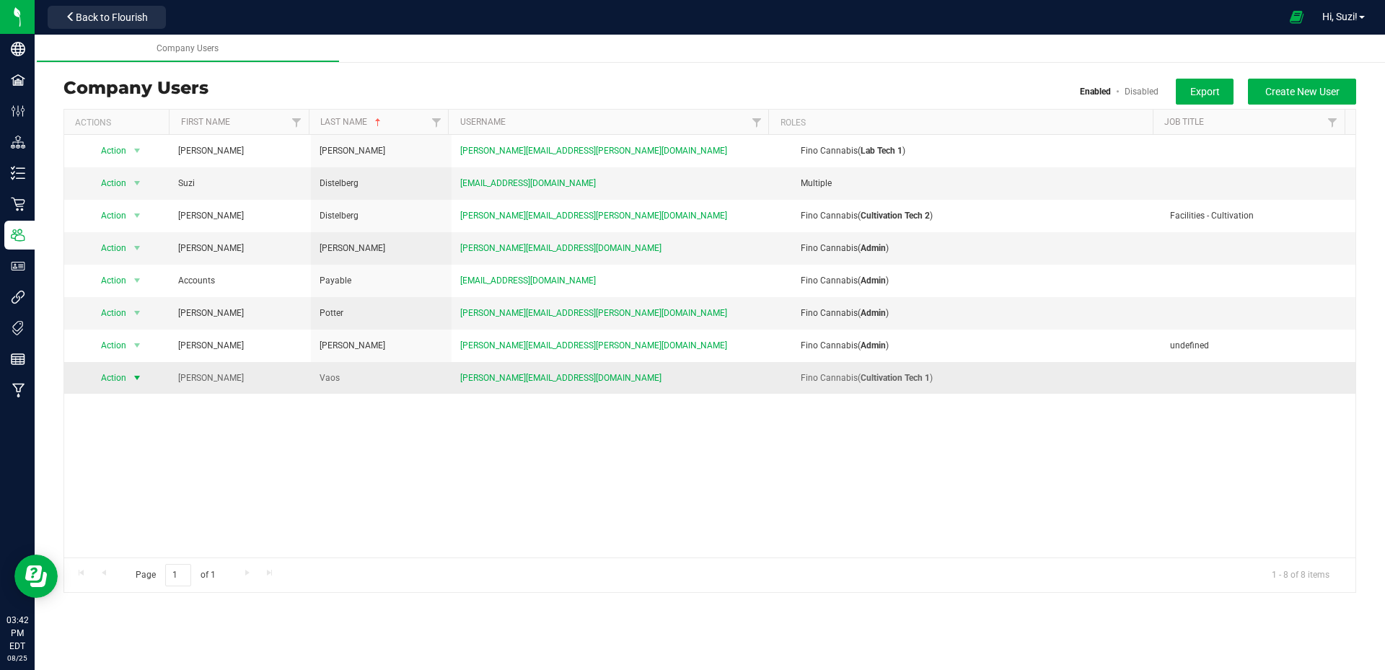
click at [134, 381] on span "select" at bounding box center [137, 378] width 12 height 12
click at [118, 444] on li "Edit user" at bounding box center [128, 445] width 79 height 22
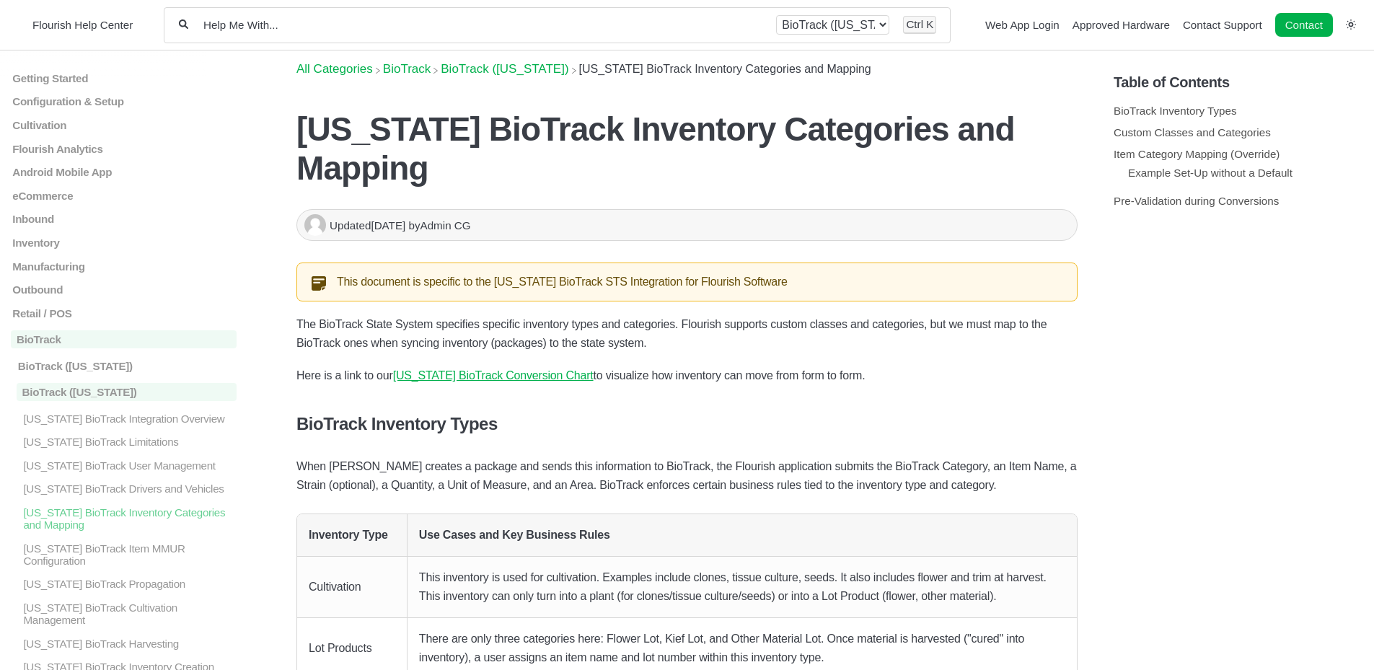
click at [436, 35] on div "All categories BioTrack BioTrack ([US_STATE]) Ctrl K" at bounding box center [557, 25] width 787 height 36
click at [317, 17] on div "All categories BioTrack BioTrack ([US_STATE]) Ctrl K" at bounding box center [557, 25] width 787 height 36
click at [317, 30] on input "Help Me With..." at bounding box center [482, 25] width 560 height 14
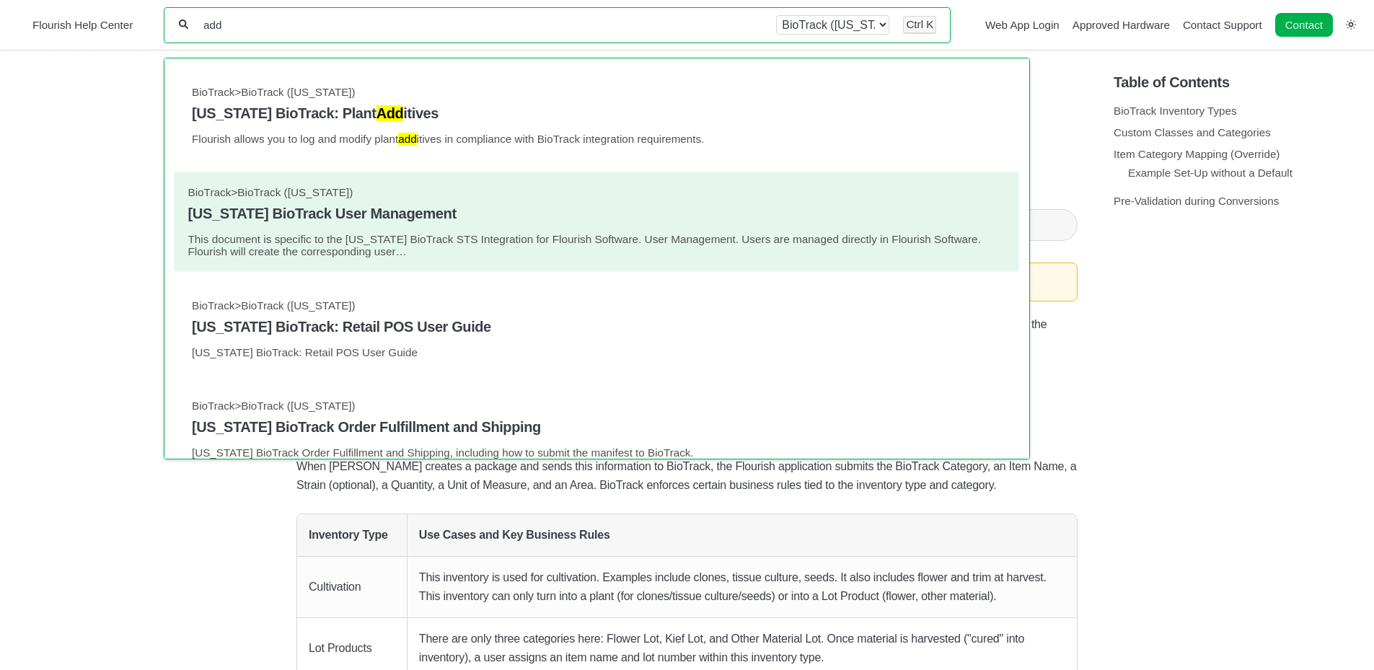
type input "add"
click at [329, 227] on link "BioTrack > BioTrack (Florida) Florida BioTrack User Management This document is…" at bounding box center [596, 222] width 817 height 72
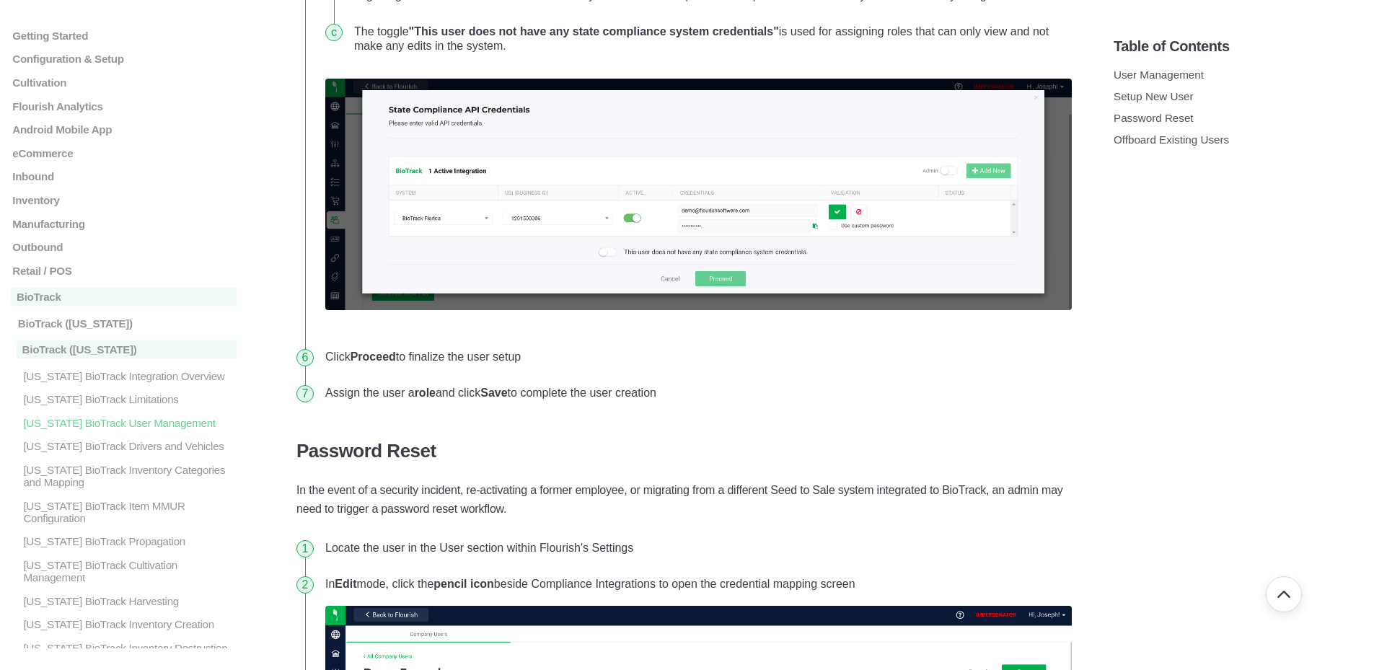
scroll to position [1082, 0]
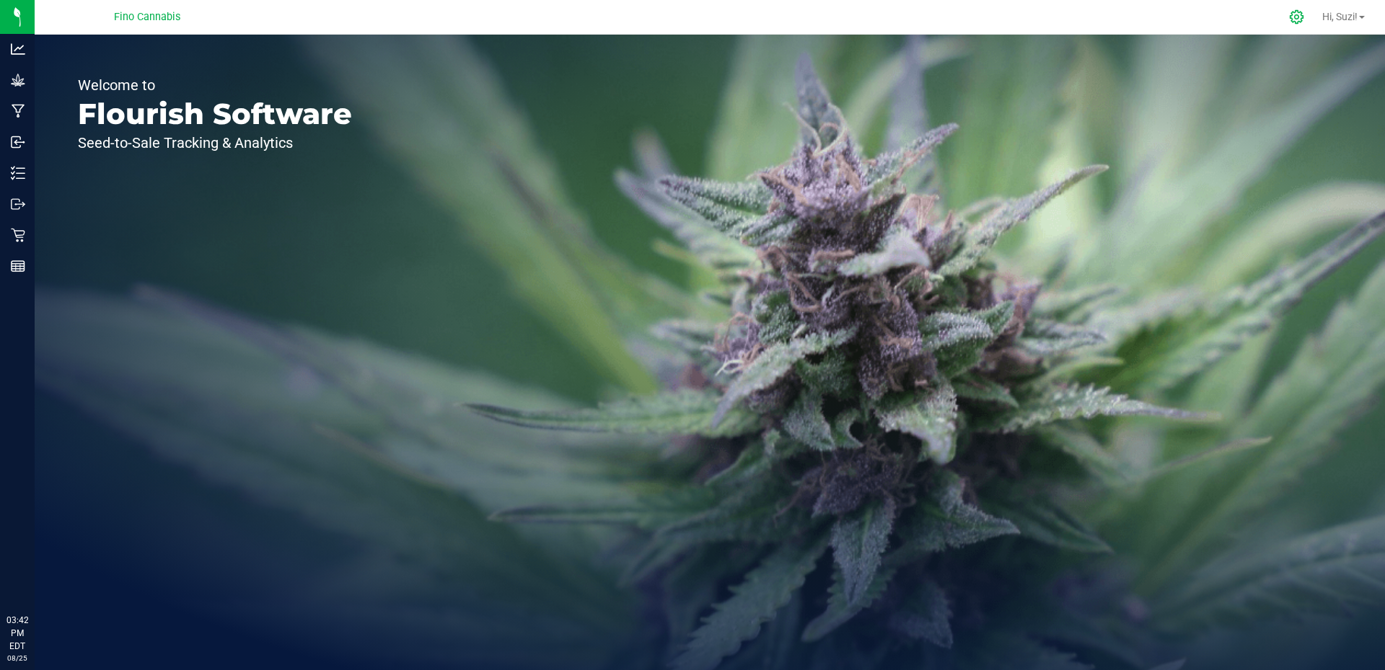
click at [1291, 25] on div at bounding box center [1297, 16] width 36 height 31
click at [1289, 23] on icon at bounding box center [1296, 16] width 15 height 15
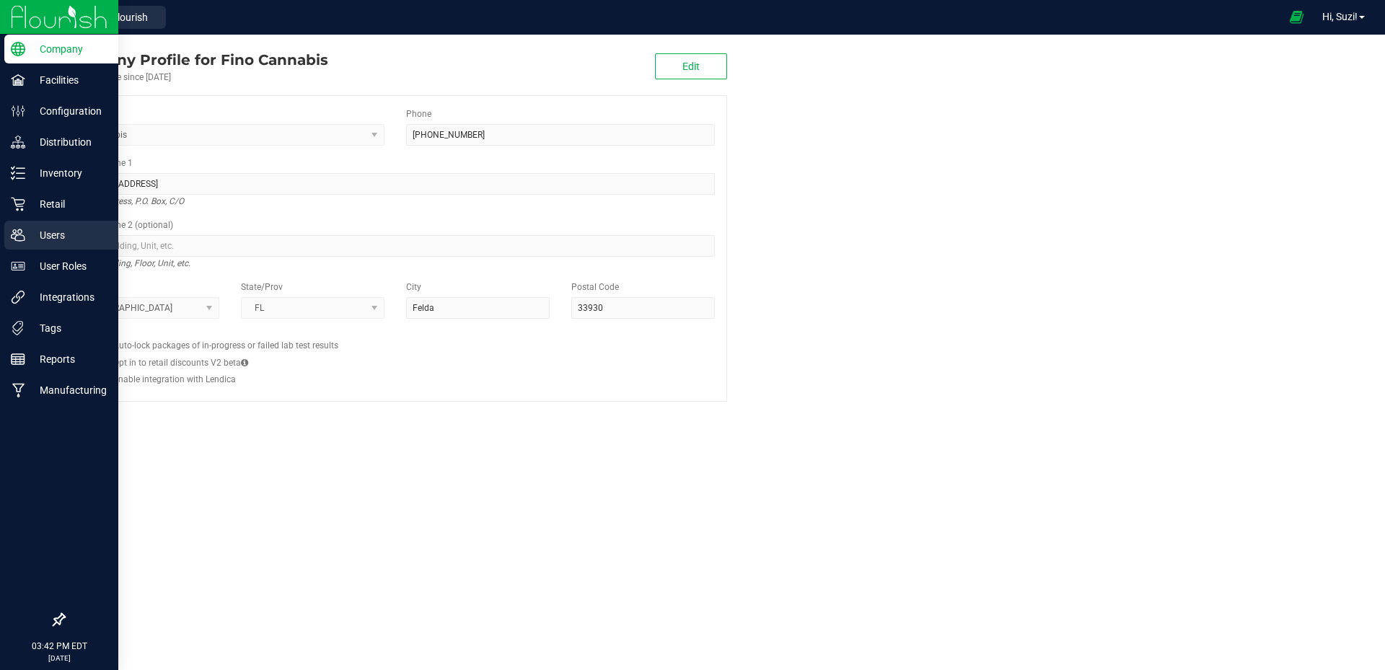
click at [18, 234] on icon at bounding box center [18, 235] width 14 height 14
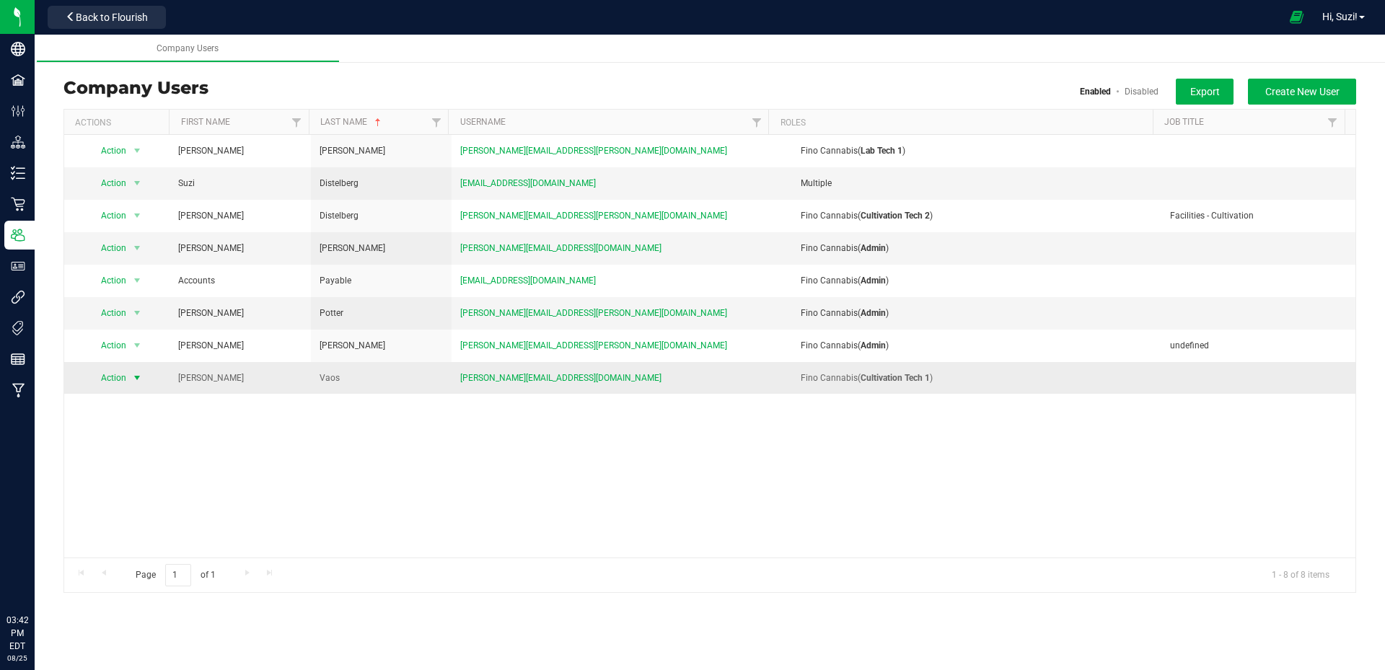
click at [133, 381] on span "select" at bounding box center [137, 378] width 12 height 12
click at [123, 444] on li "Edit user" at bounding box center [128, 445] width 79 height 22
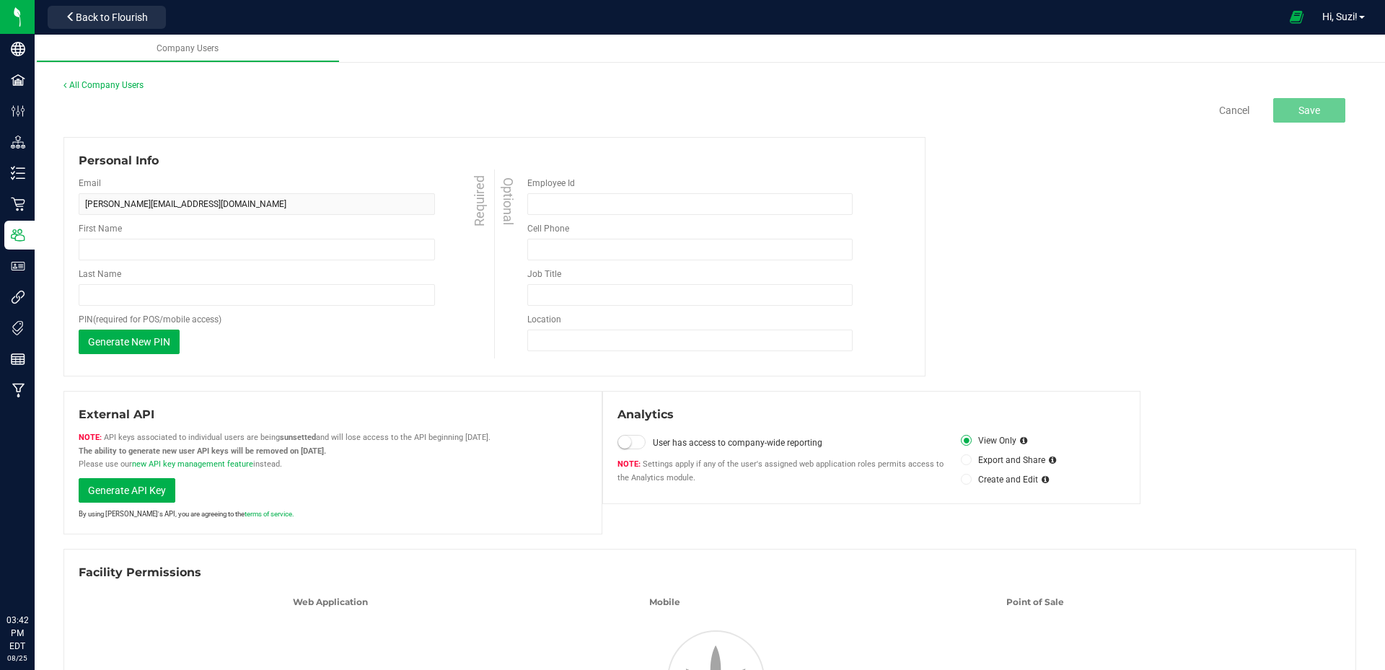
type input "[PERSON_NAME]"
type input "Vaos"
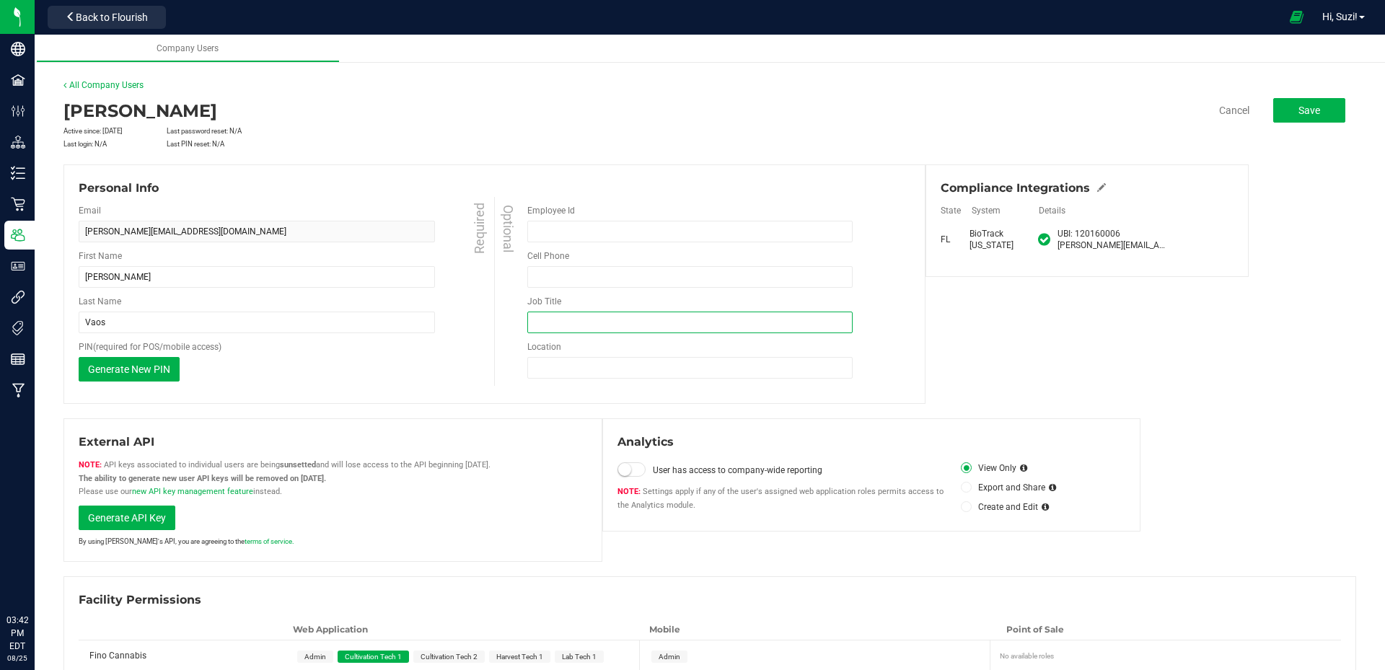
click at [593, 325] on input "Job Title" at bounding box center [689, 323] width 325 height 22
type input "Cultivation Manager"
type input "Felda"
click at [1298, 113] on span "Save" at bounding box center [1309, 111] width 22 height 12
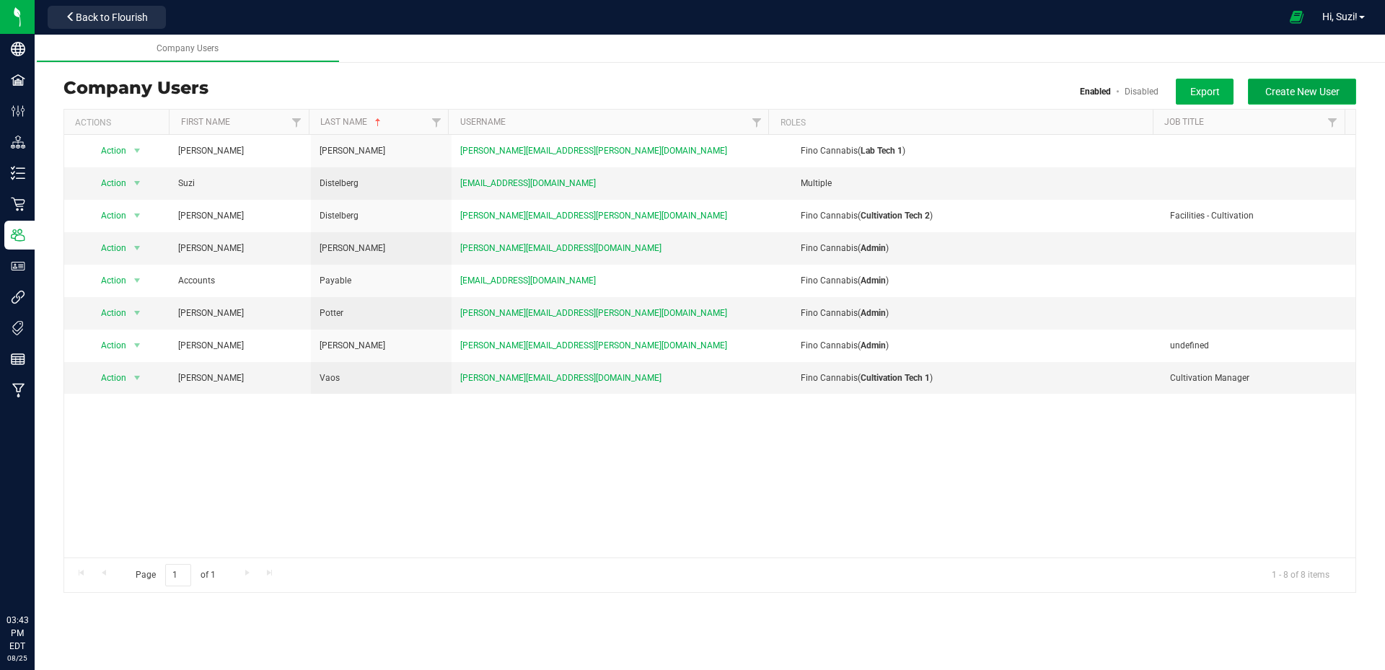
click at [1259, 103] on button "Create New User" at bounding box center [1302, 92] width 108 height 26
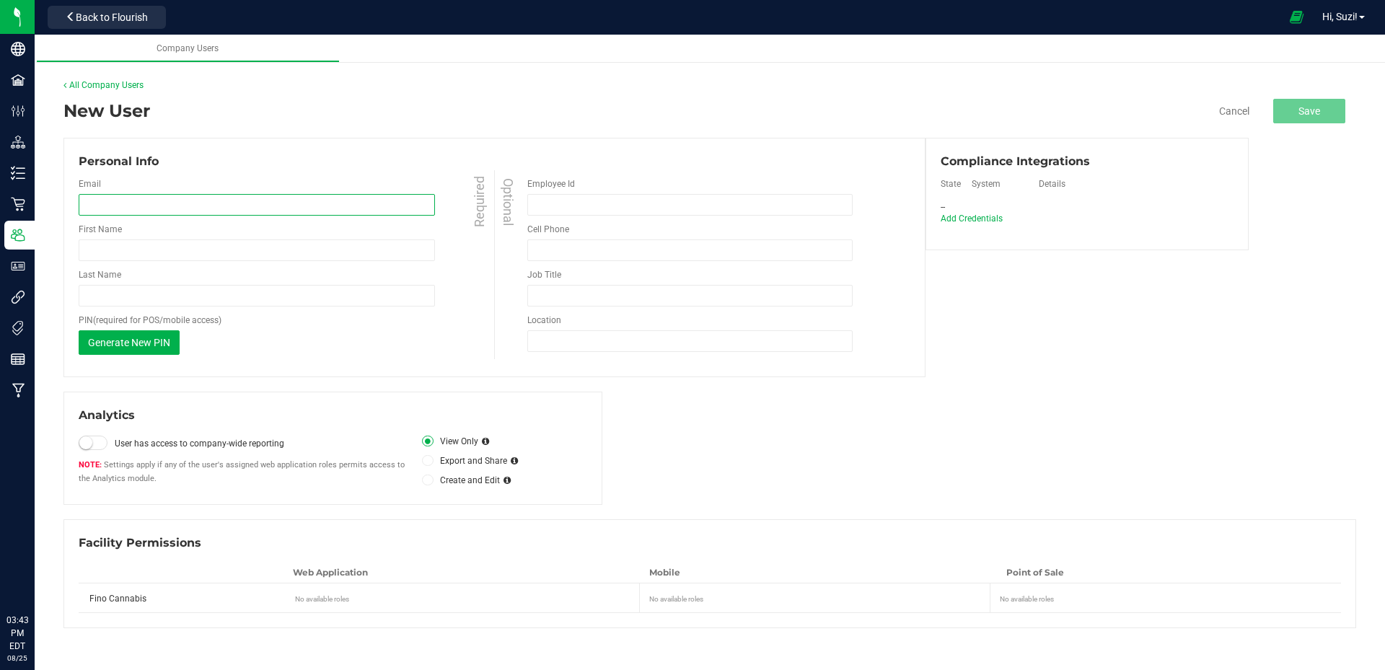
click at [137, 203] on input "email" at bounding box center [257, 205] width 356 height 22
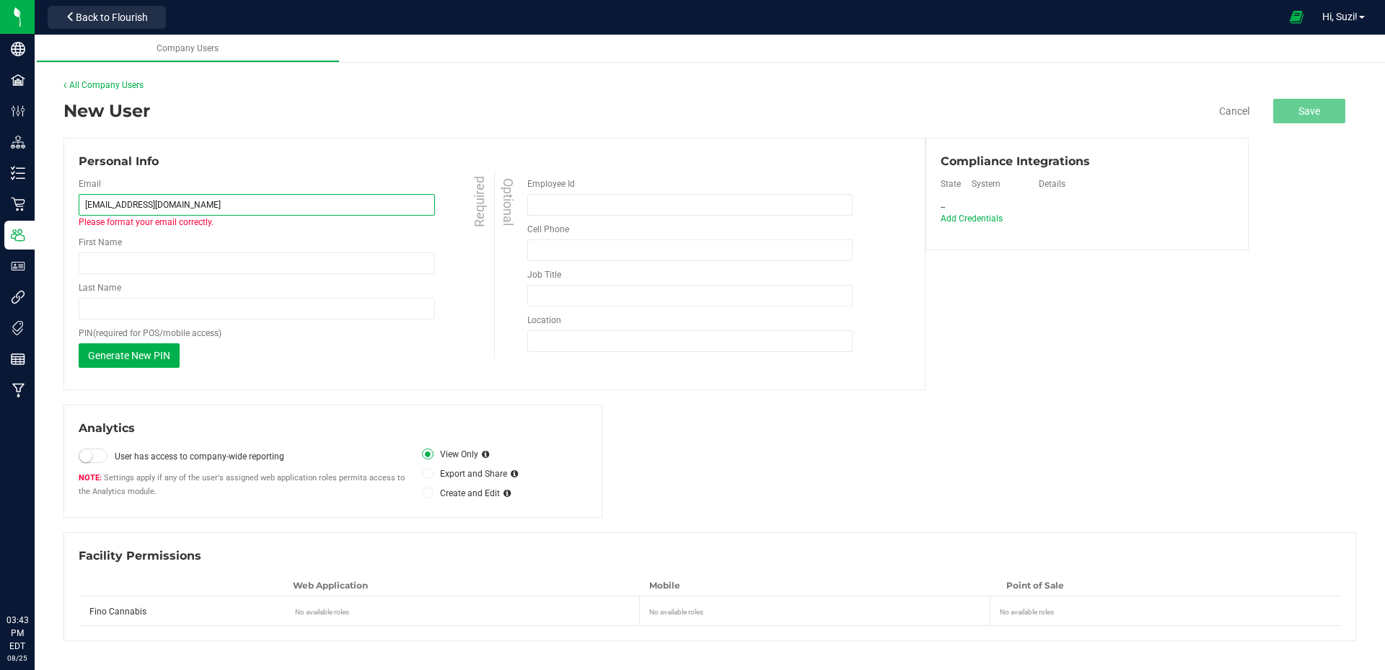
type input "[EMAIL_ADDRESS][DOMAIN_NAME]"
type input "Cam"
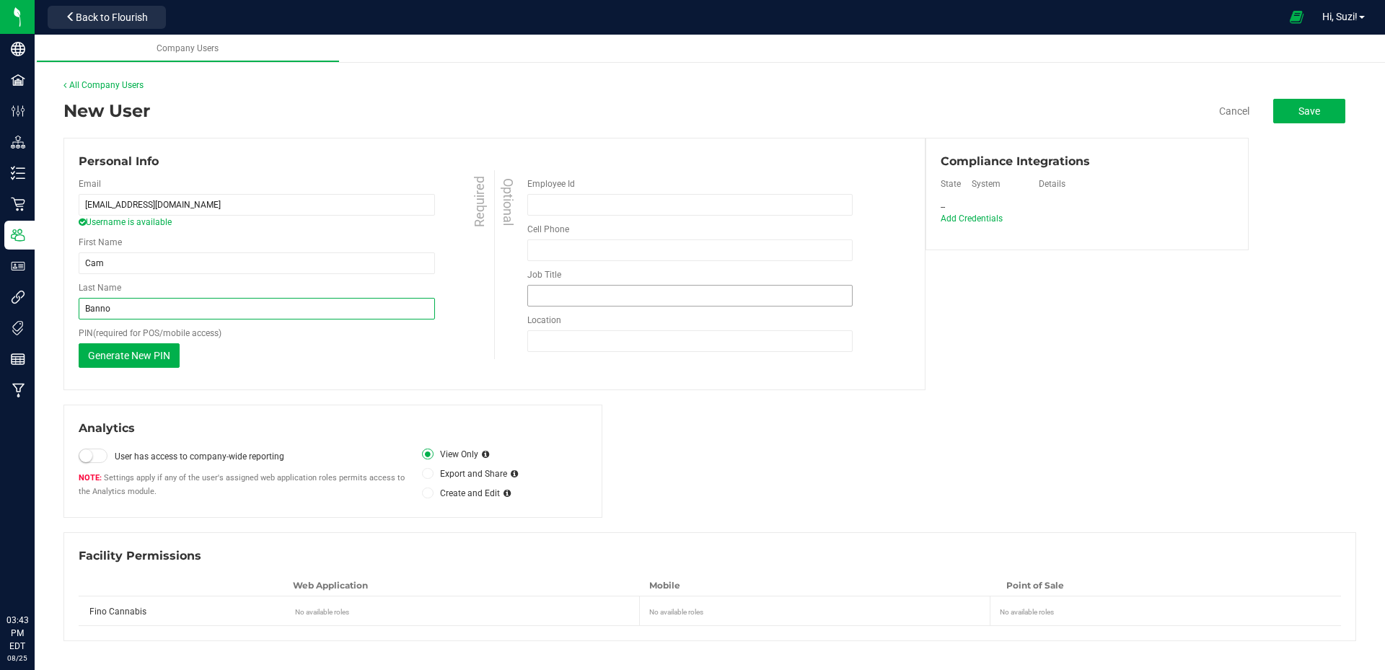
type input "Banno"
click at [548, 298] on input "Job Title" at bounding box center [689, 296] width 325 height 22
type input "Cultivation Tech"
type input "Felda"
click at [952, 217] on span "Add Credentials" at bounding box center [971, 218] width 68 height 11
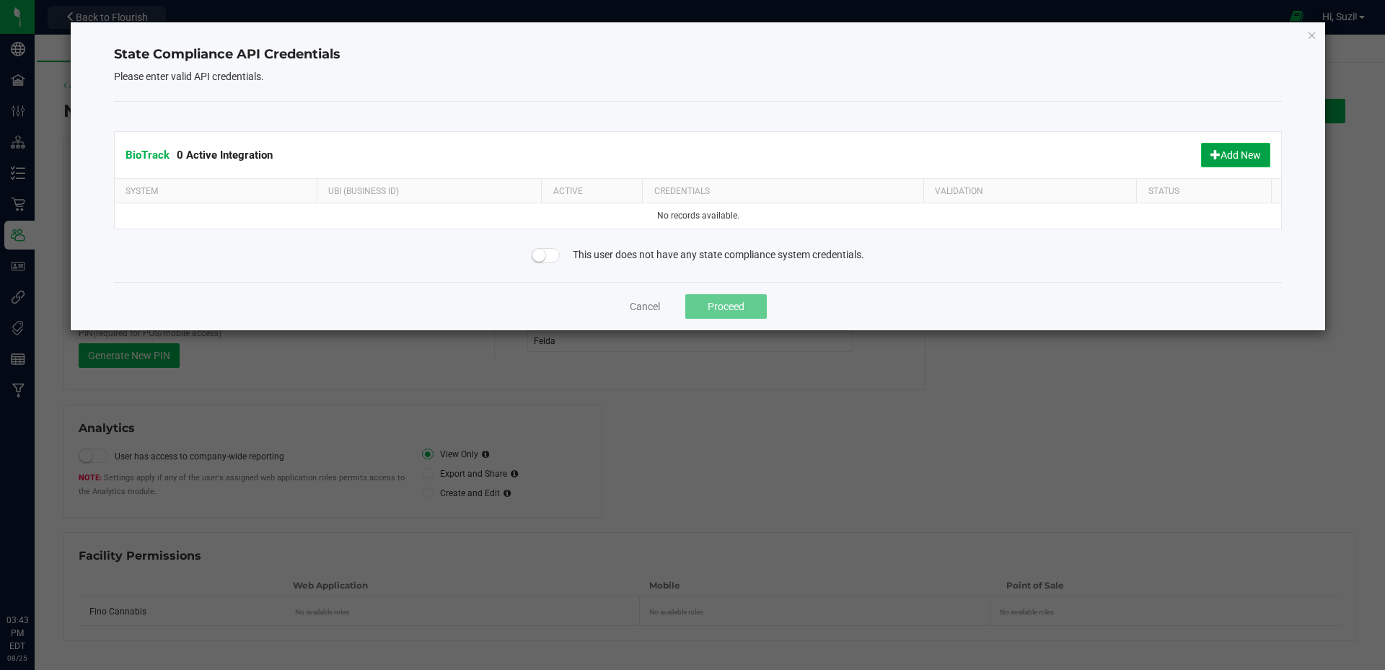
click at [1229, 159] on button "Add New" at bounding box center [1235, 155] width 69 height 25
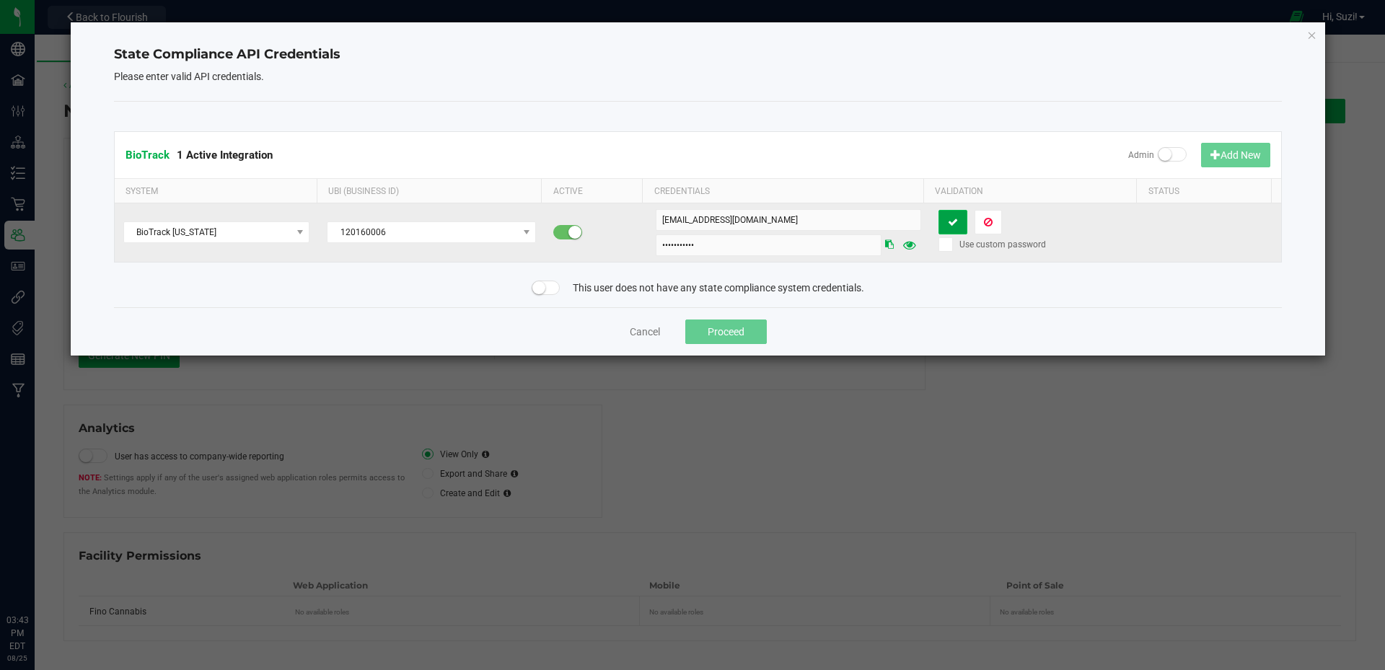
click at [953, 225] on button at bounding box center [952, 222] width 29 height 25
click at [717, 326] on button "Proceed" at bounding box center [726, 332] width 82 height 25
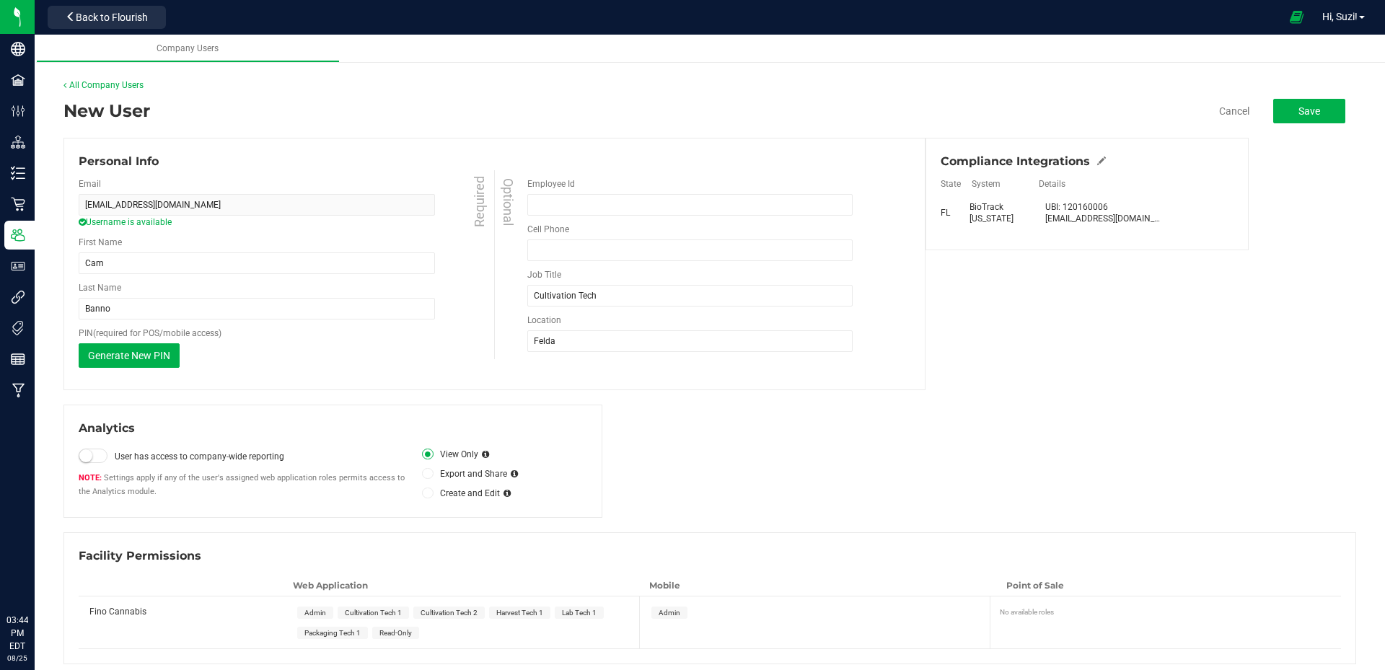
scroll to position [9, 0]
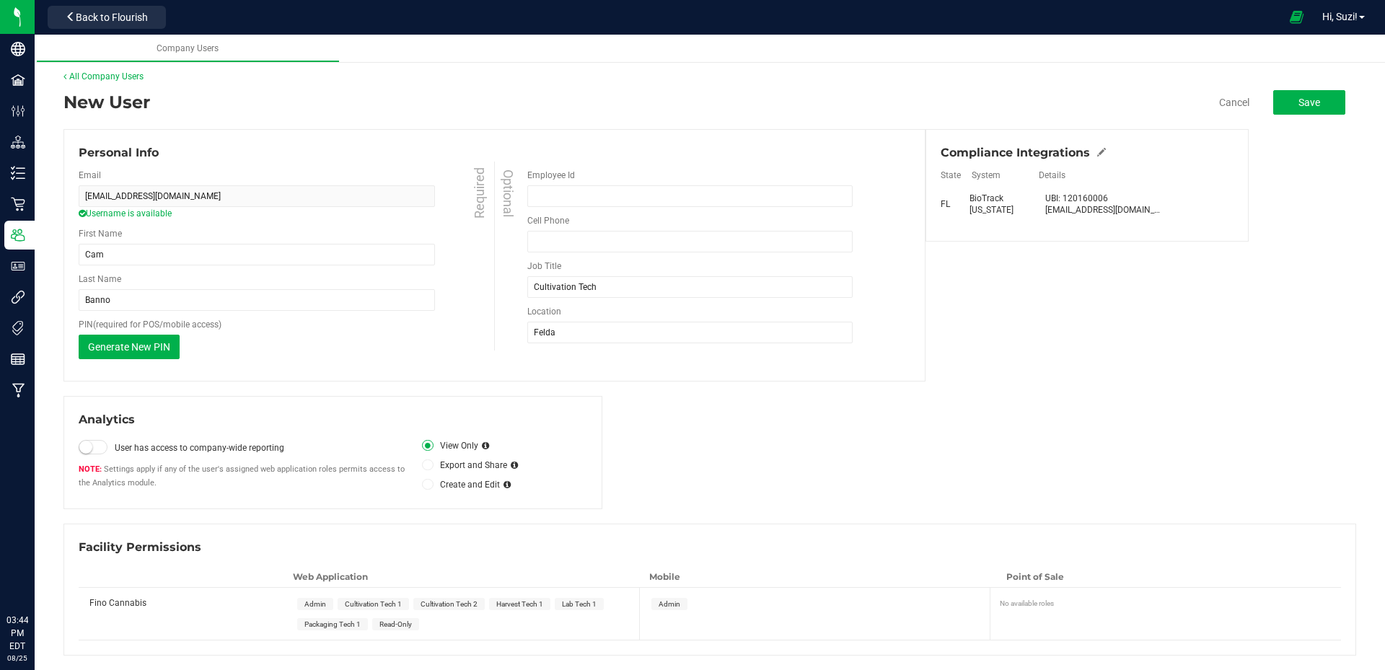
click at [359, 607] on span "Cultivation Tech 1" at bounding box center [373, 604] width 57 height 8
click at [1319, 108] on button "Save" at bounding box center [1309, 102] width 72 height 25
